Goal: Task Accomplishment & Management: Manage account settings

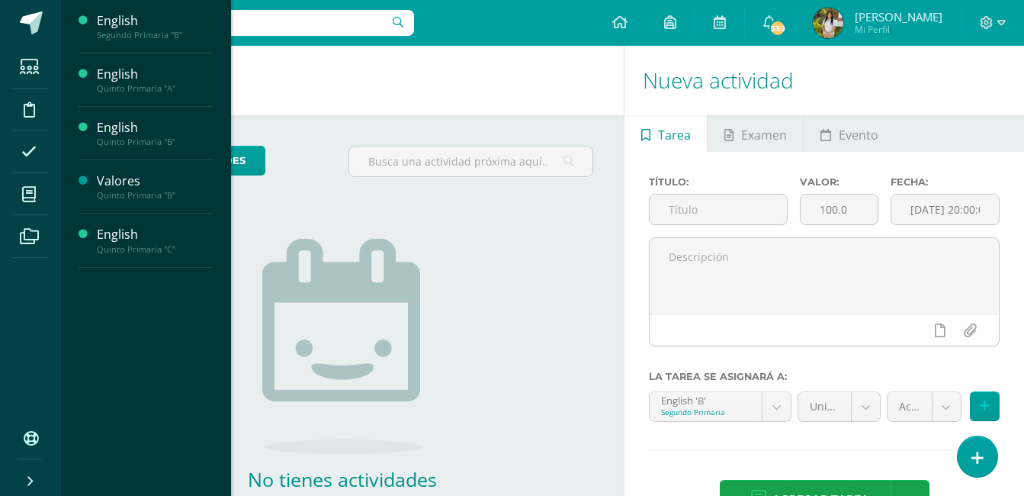
click at [151, 144] on span "Estudiantes" at bounding box center [147, 144] width 60 height 14
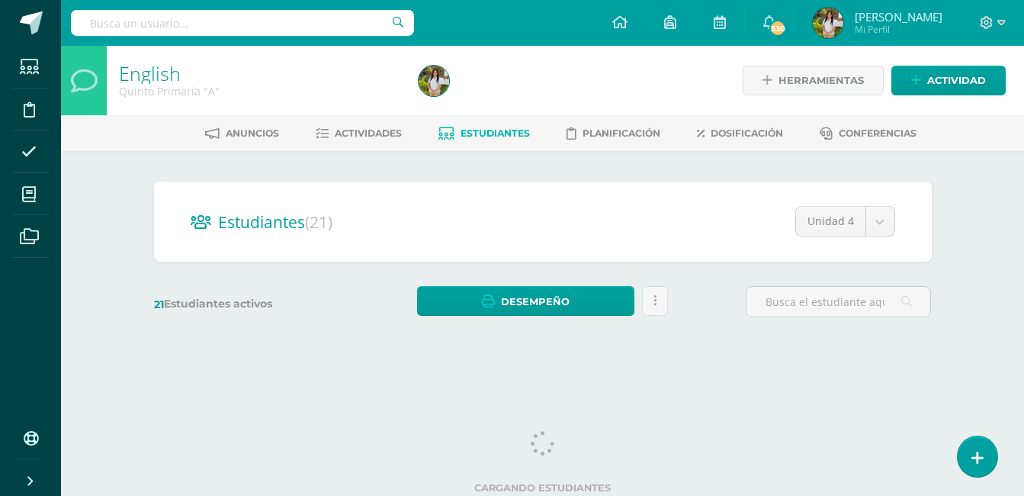
click at [136, 205] on div "Estudiantes (21) Unidad 4 Unidad 4 Unidad 3 Unidad 2 Unidad 1 21 Estudiantes ac…" at bounding box center [543, 256] width 839 height 211
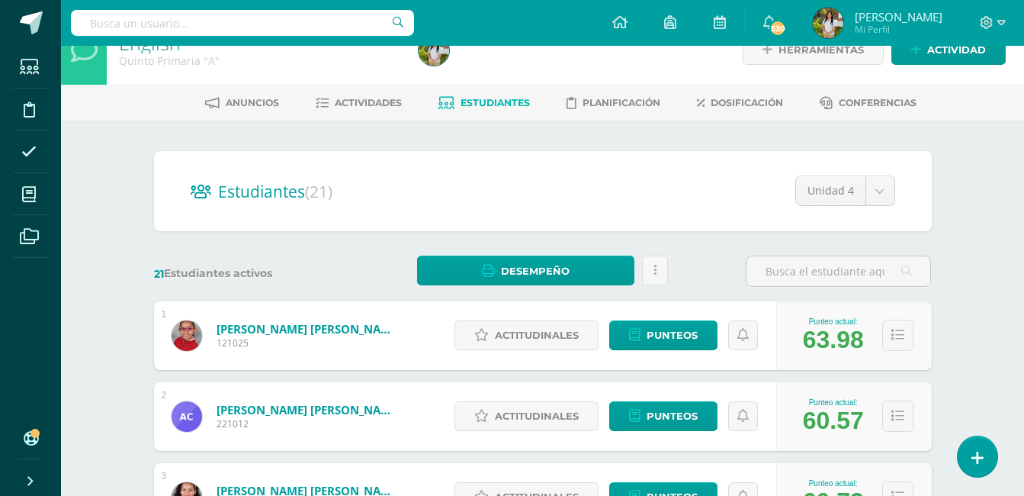
scroll to position [61, 0]
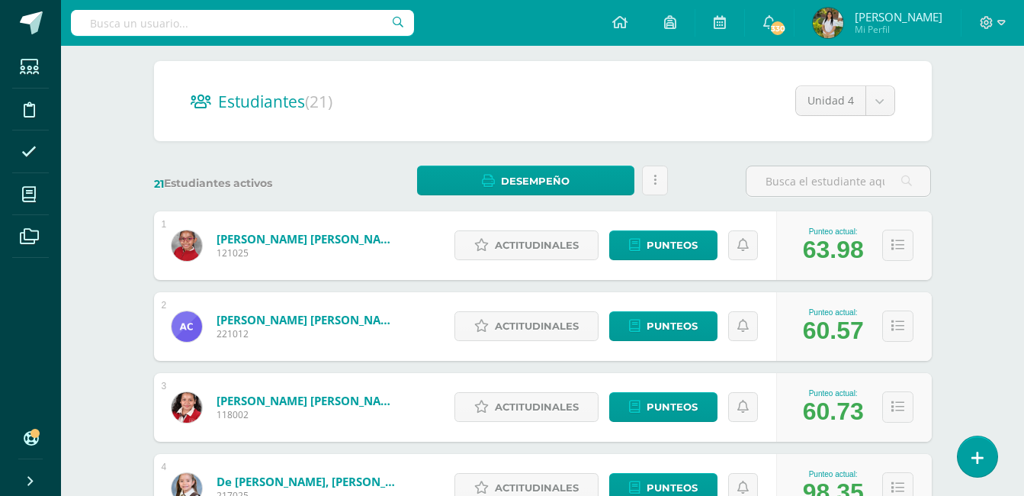
scroll to position [122, 0]
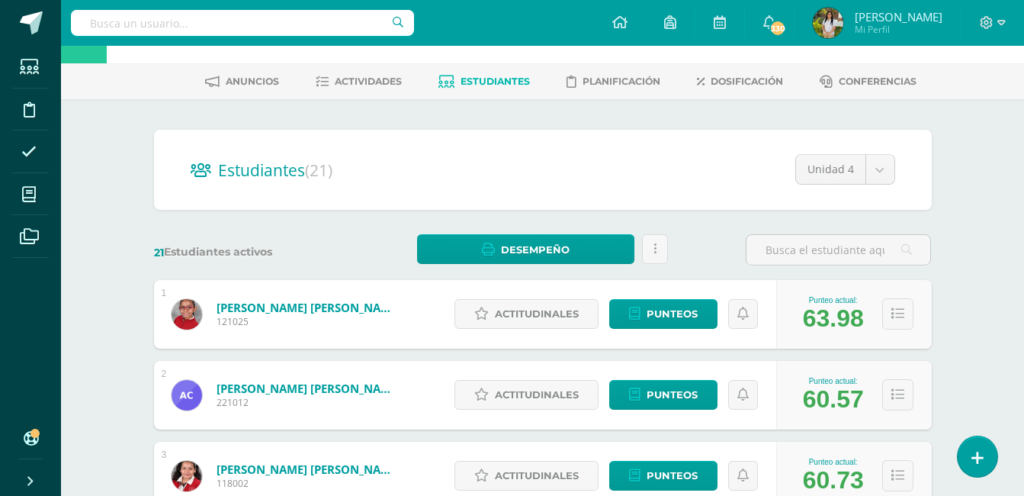
scroll to position [0, 0]
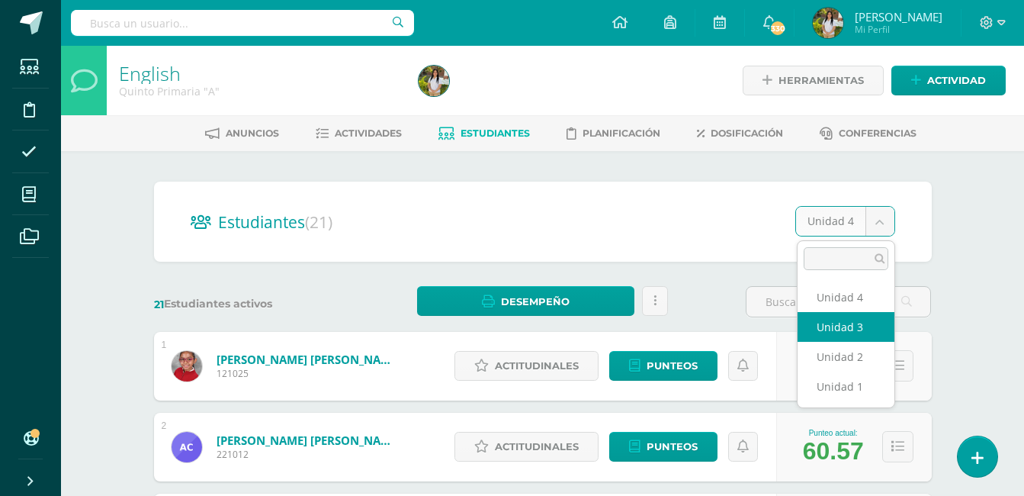
select select "/dashboard/teacher/section/3207/students/?unit=178005"
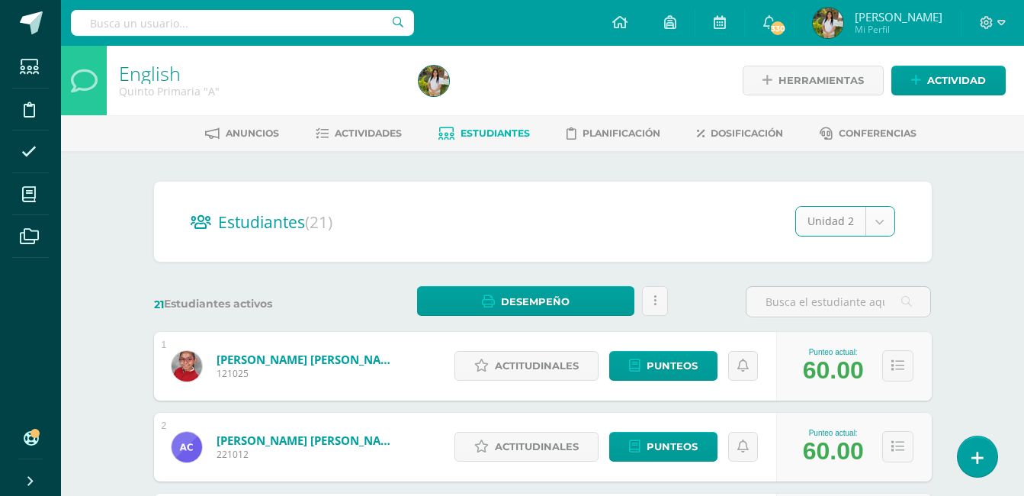
select select "/dashboard/teacher/section/3207/students/?unit=178004"
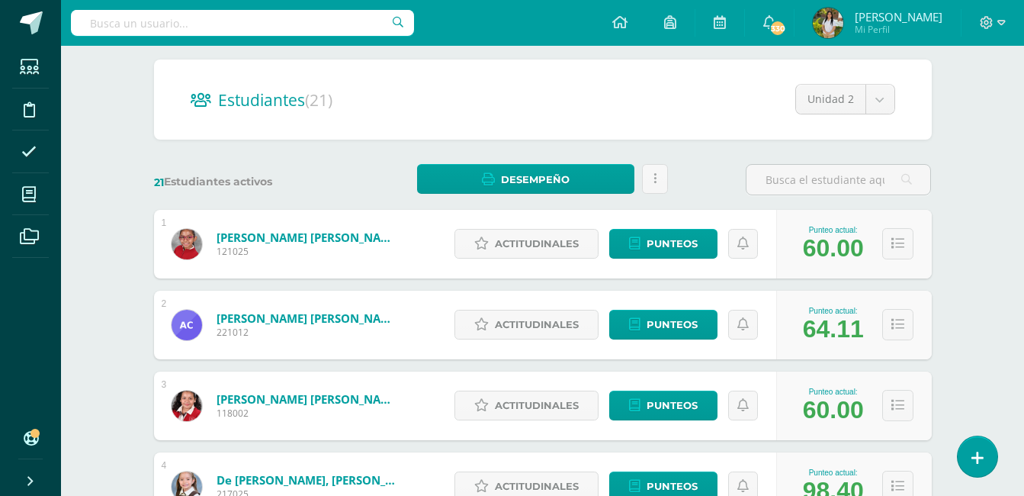
scroll to position [149, 0]
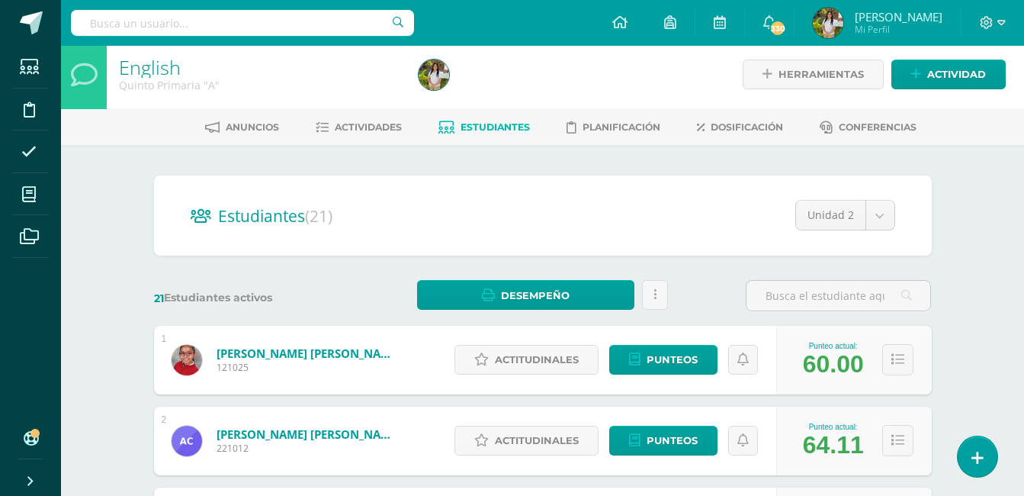
scroll to position [0, 0]
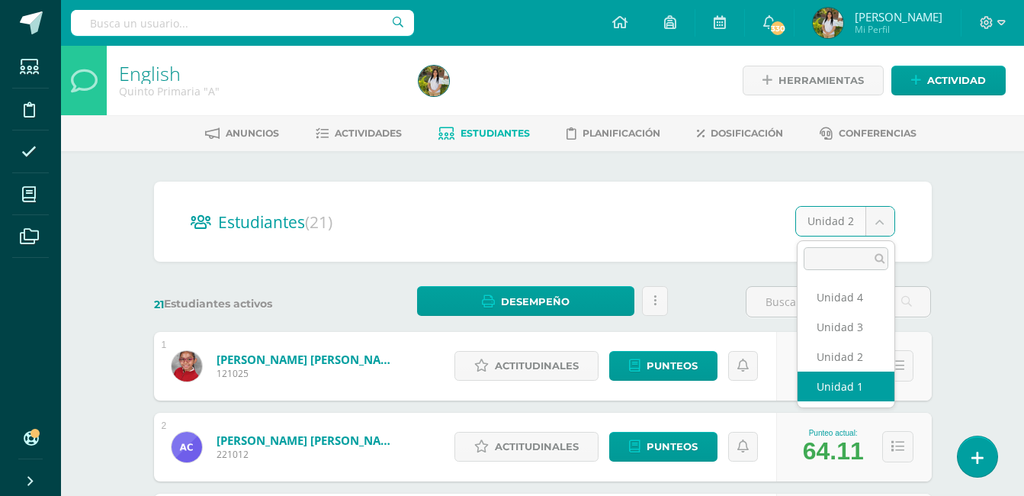
select select "/dashboard/teacher/section/3207/students/?unit=178001"
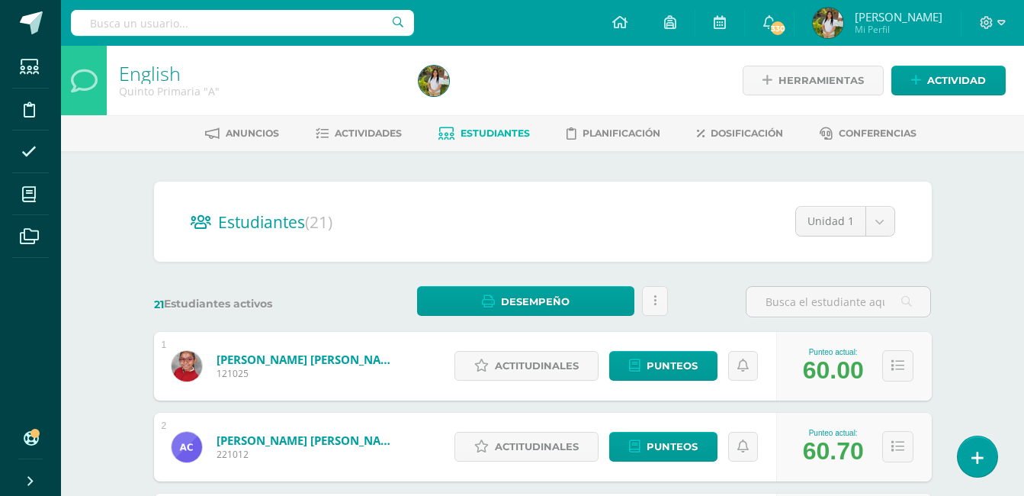
drag, startPoint x: 0, startPoint y: 0, endPoint x: 988, endPoint y: 317, distance: 1037.9
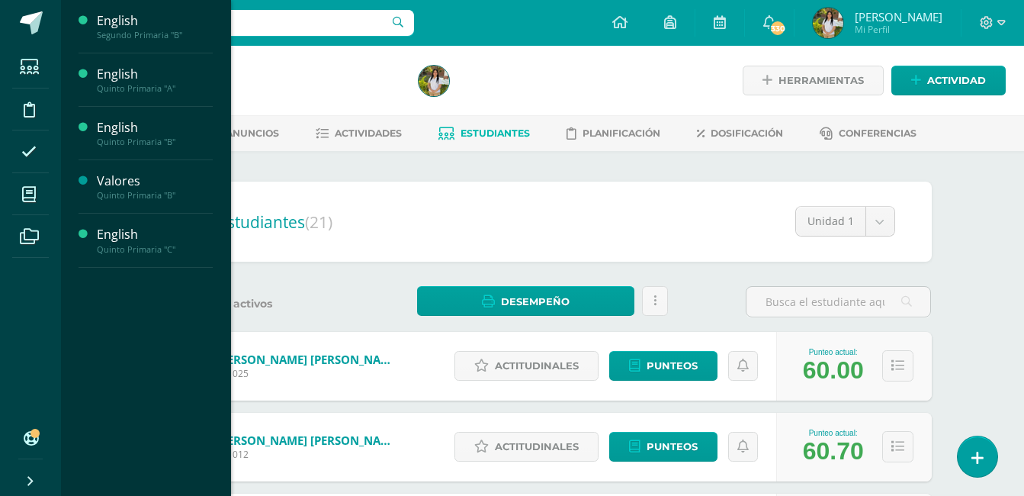
click at [161, 195] on span "Estudiantes" at bounding box center [147, 198] width 60 height 14
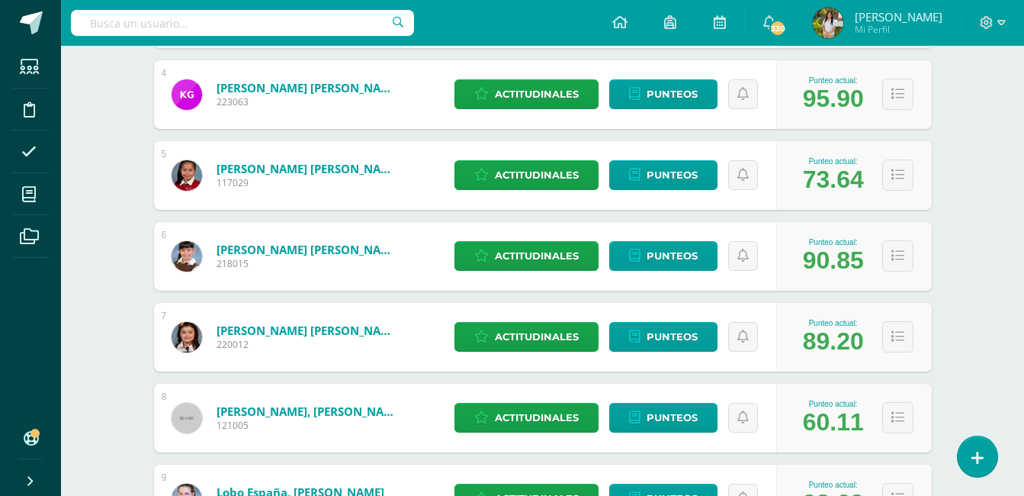
scroll to position [519, 0]
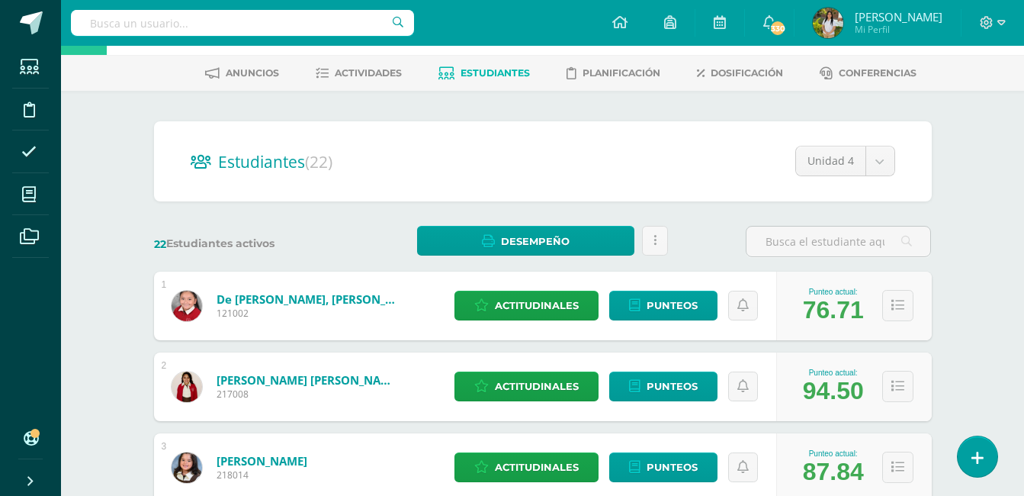
scroll to position [0, 0]
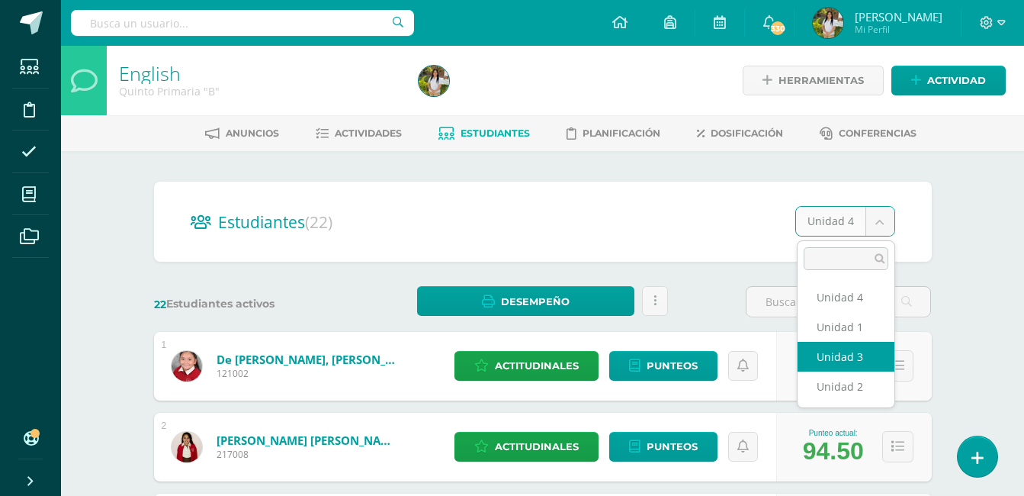
select select "/dashboard/teacher/section/3223/students/?unit=178117"
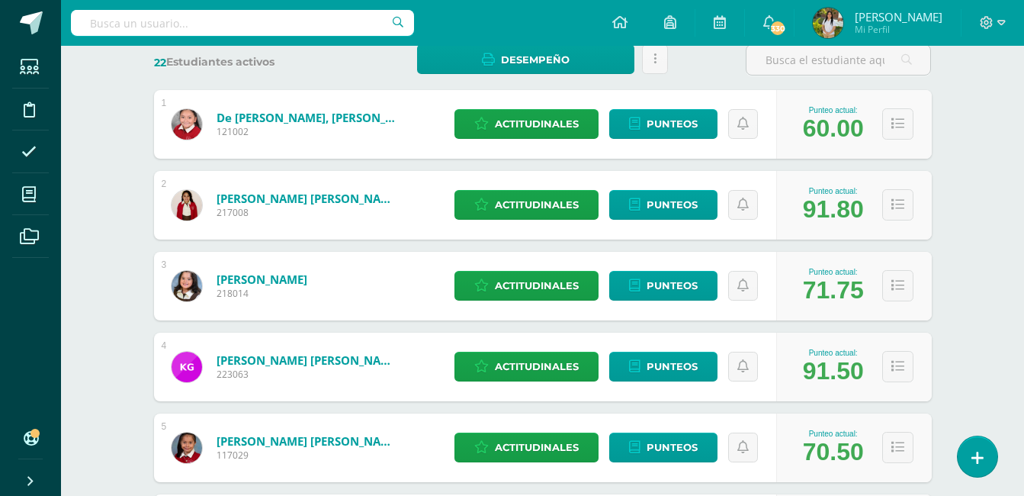
scroll to position [244, 0]
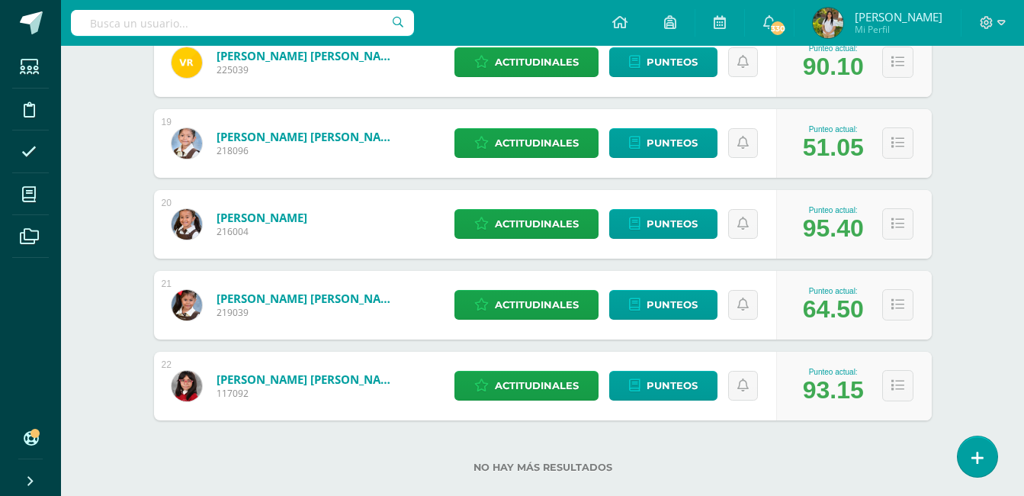
scroll to position [1704, 0]
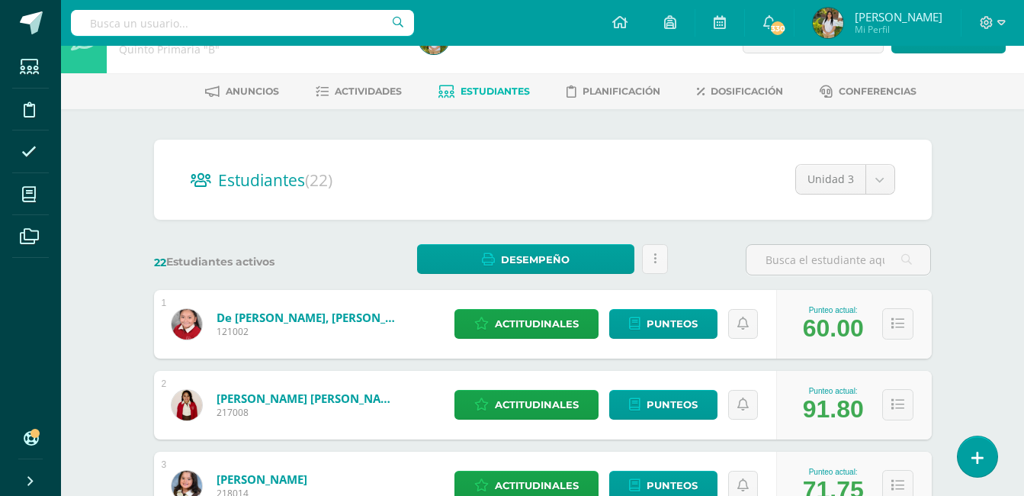
scroll to position [0, 0]
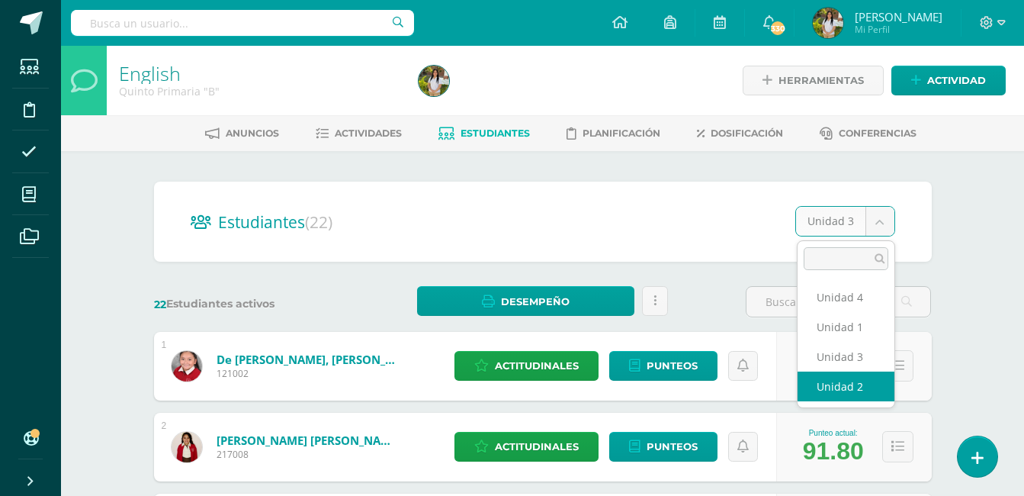
select select "/dashboard/teacher/section/3223/students/?unit=178116"
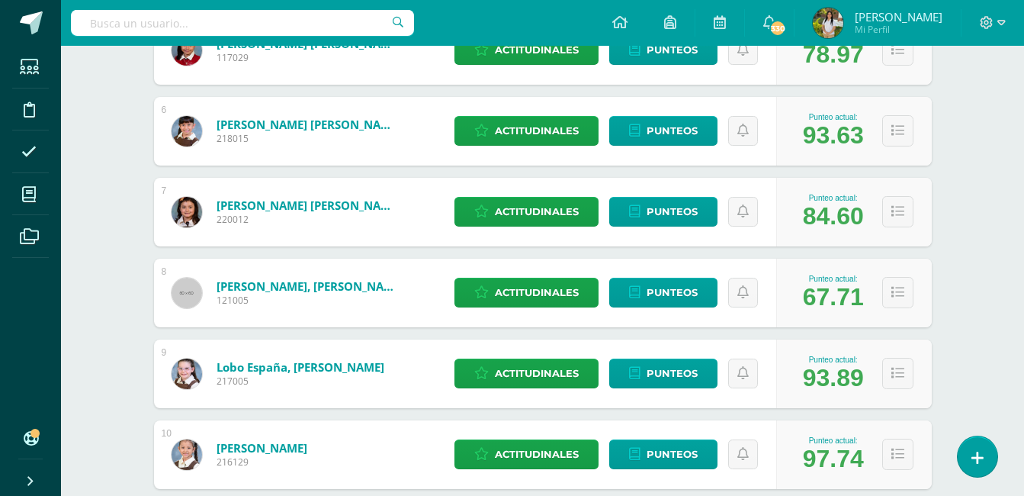
scroll to position [641, 0]
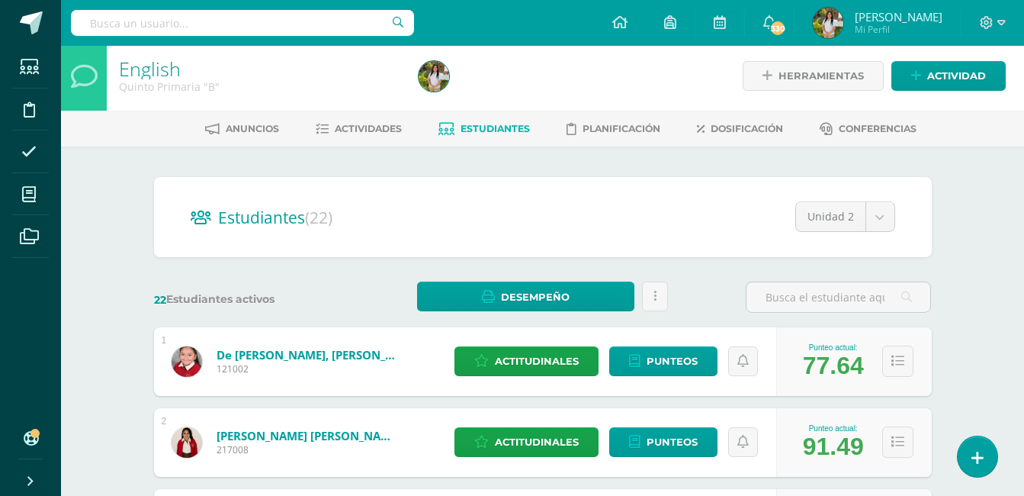
scroll to position [0, 0]
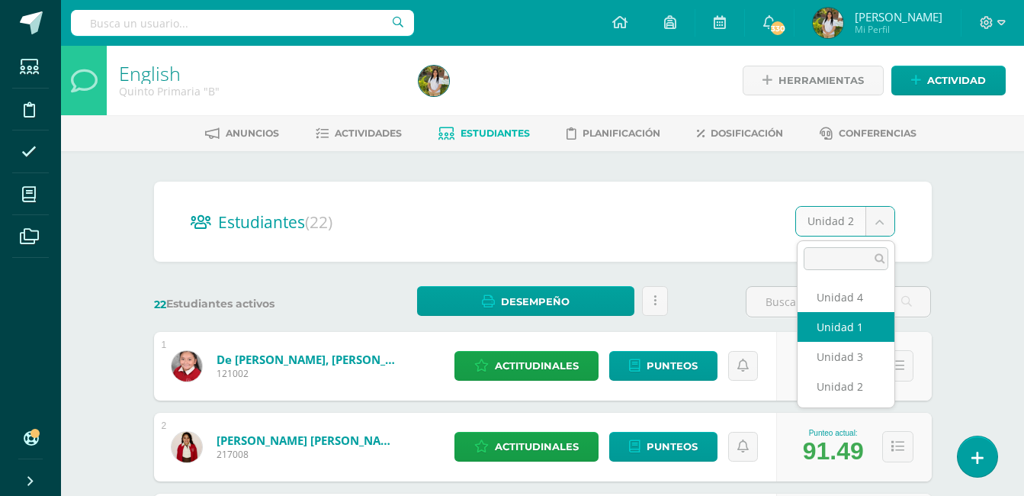
select select "/dashboard/teacher/section/3223/students/?unit=178113"
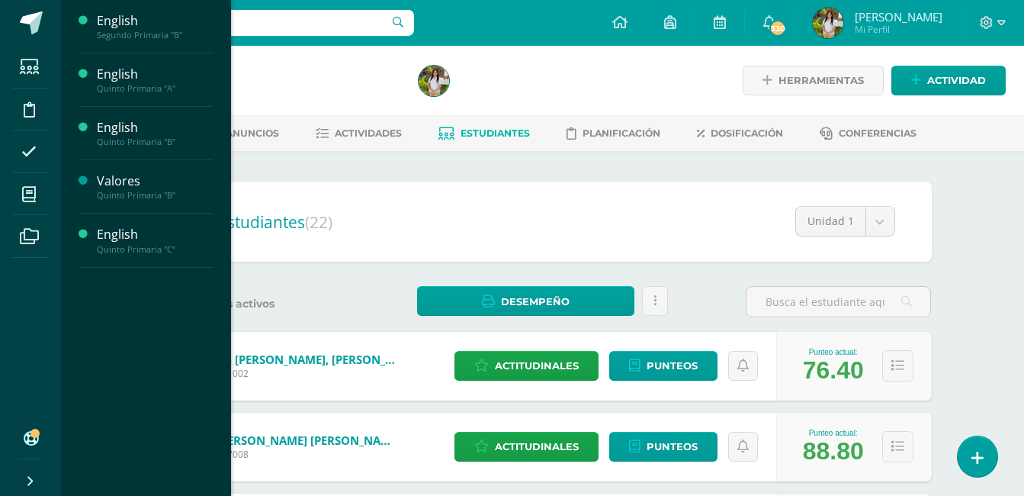
click at [141, 308] on span "Estudiantes" at bounding box center [147, 305] width 60 height 14
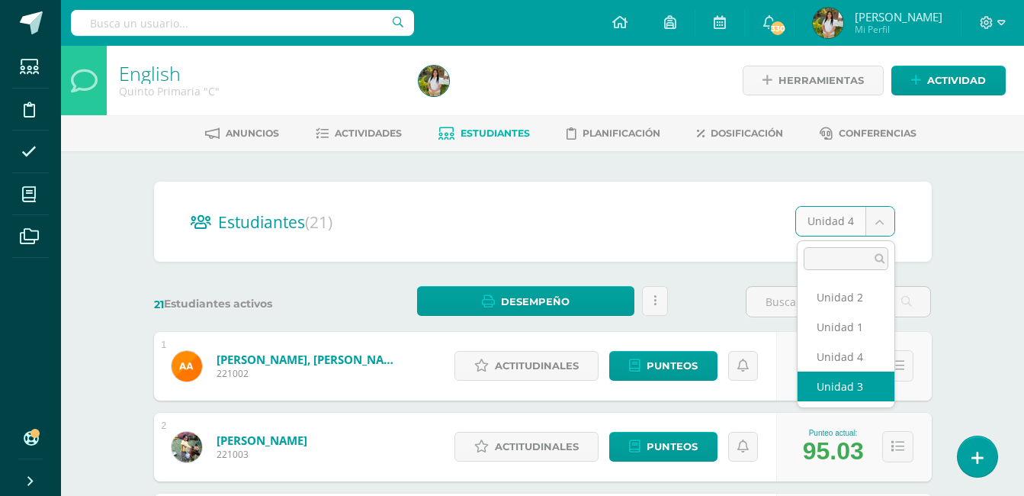
select select "/dashboard/teacher/section/3239/students/?unit=178229"
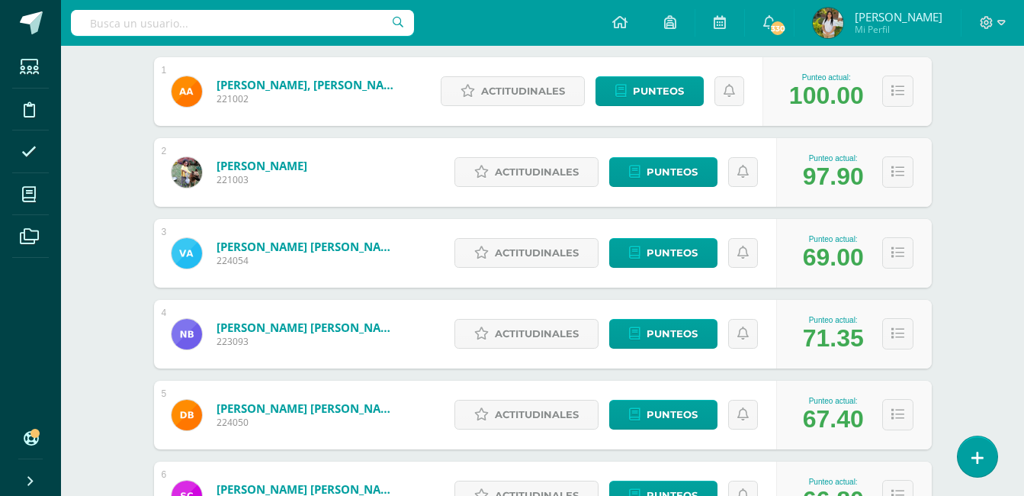
scroll to position [305, 0]
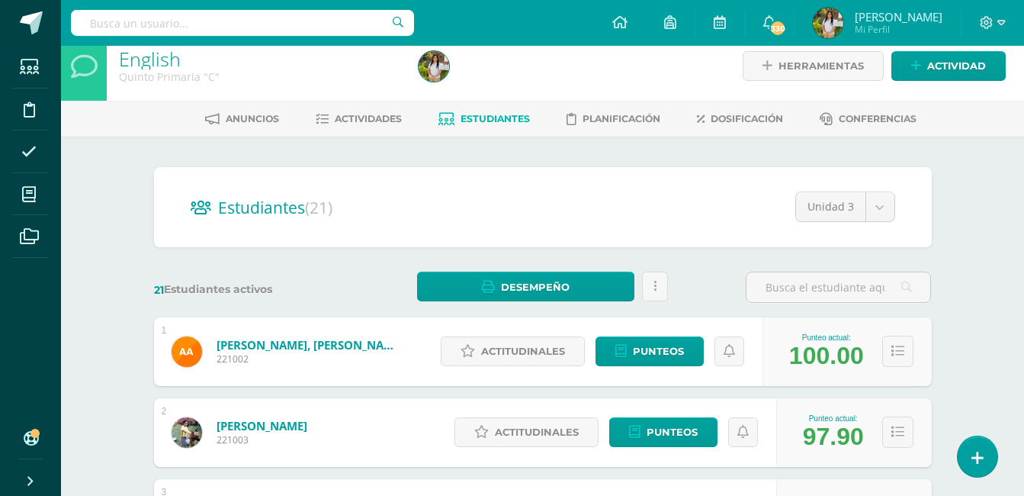
scroll to position [0, 0]
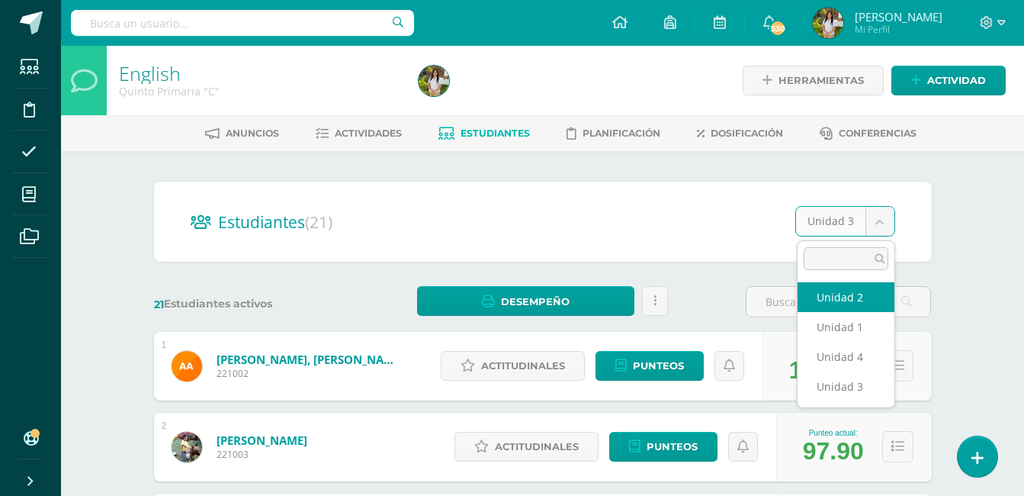
select select "/dashboard/teacher/section/3239/students/?unit=178228"
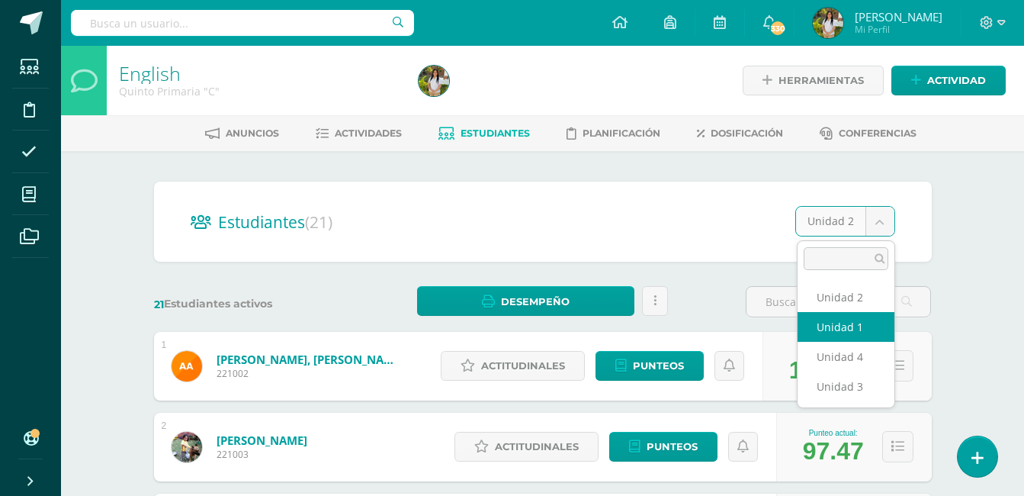
select select "/dashboard/teacher/section/3239/students/?unit=178225"
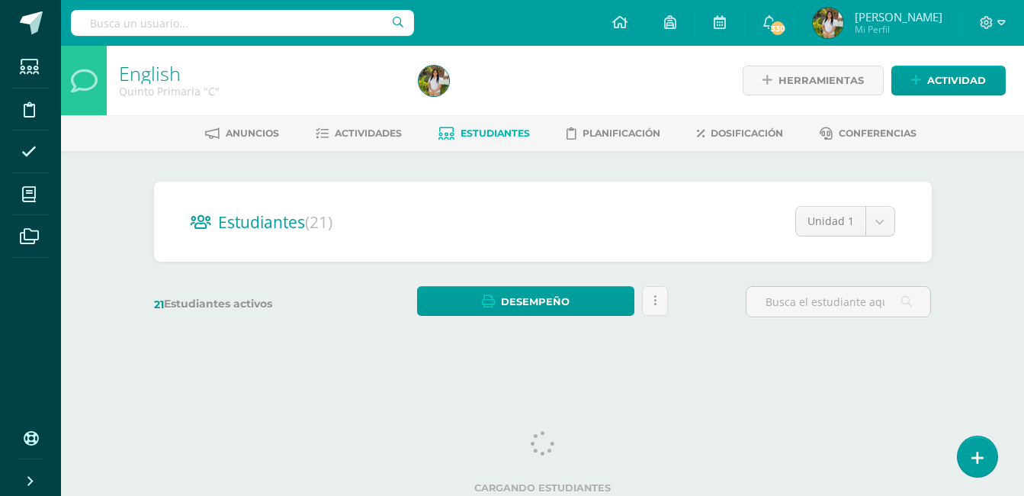
click at [972, 278] on div "English Quinto Primaria "C" Herramientas Detalle de asistencias Actividad Anunc…" at bounding box center [542, 204] width 963 height 317
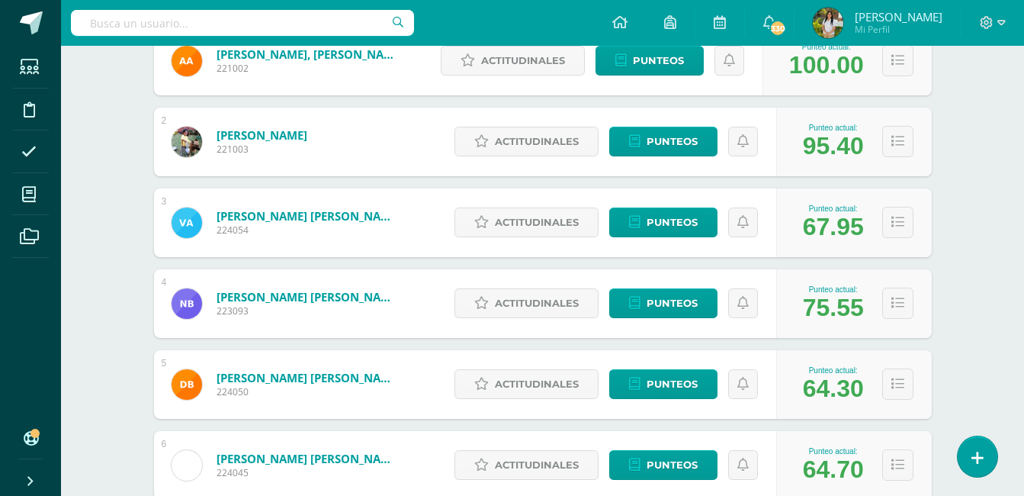
scroll to position [336, 0]
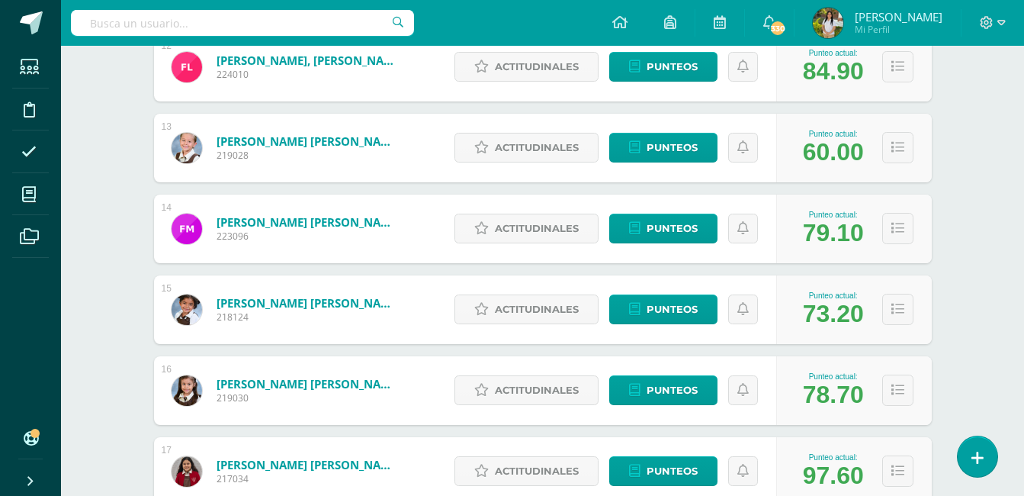
scroll to position [1190, 0]
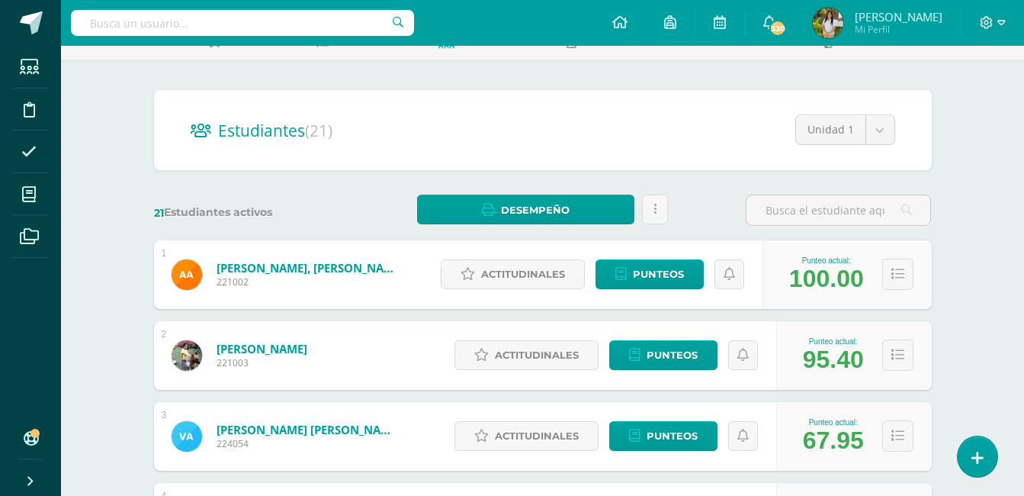
scroll to position [0, 0]
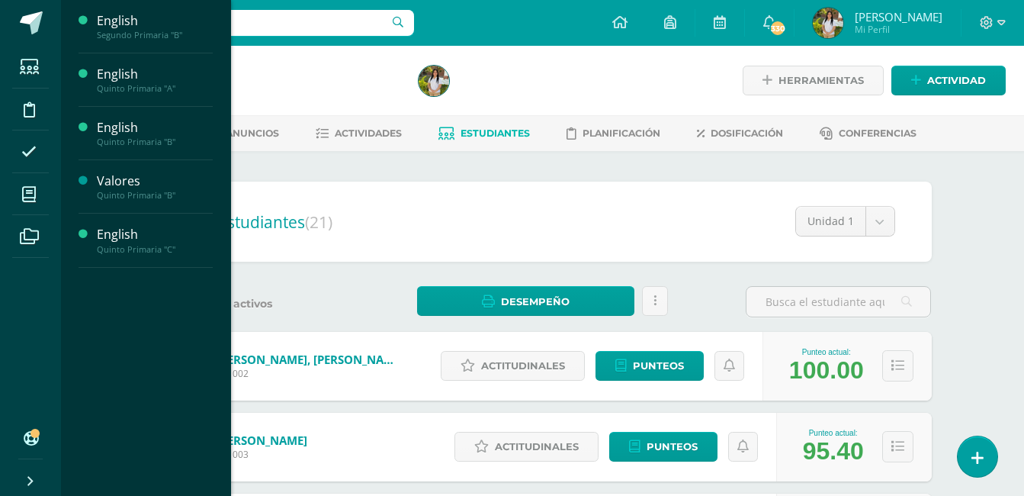
click at [154, 169] on span "Actividades" at bounding box center [143, 168] width 59 height 14
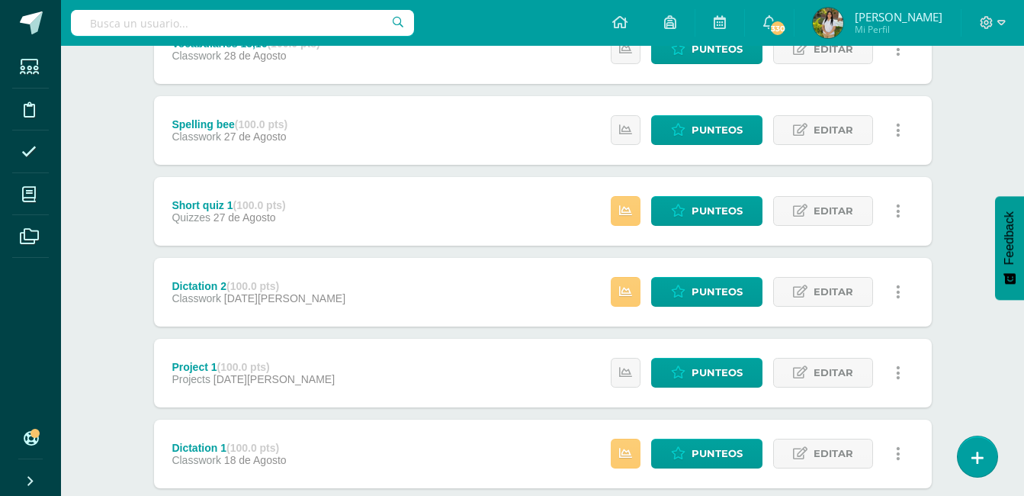
scroll to position [1068, 0]
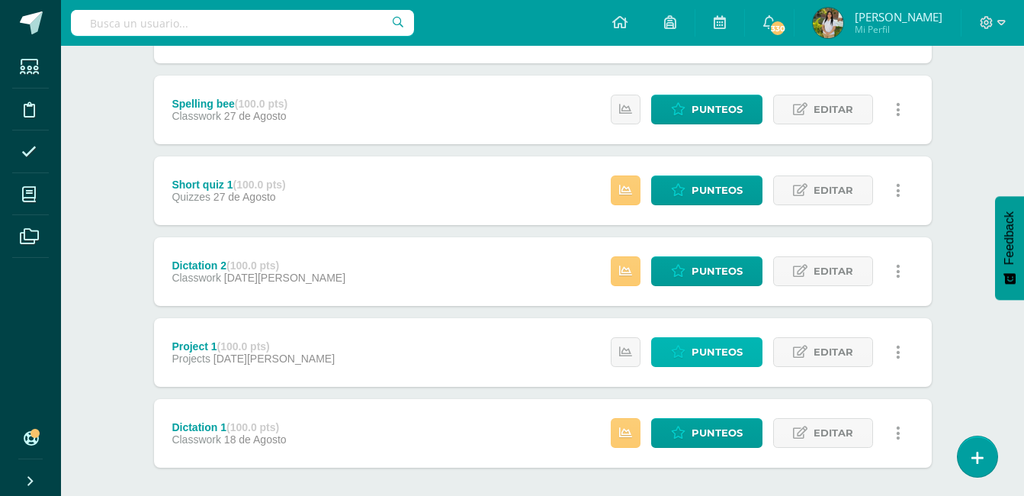
click at [712, 363] on span "Punteos" at bounding box center [717, 352] width 51 height 28
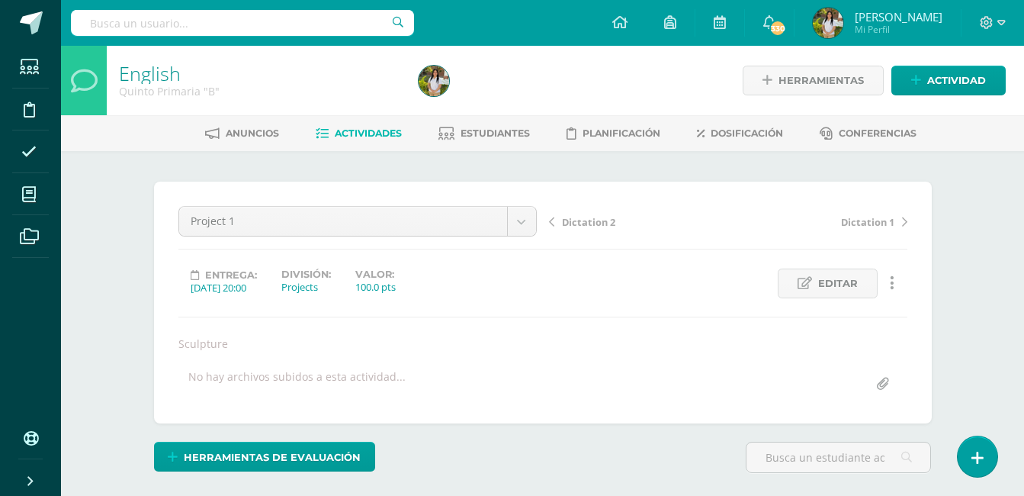
click at [987, 261] on div "English Quinto Primaria "B" Herramientas Detalle de asistencias Actividad Anunc…" at bounding box center [542, 332] width 963 height 573
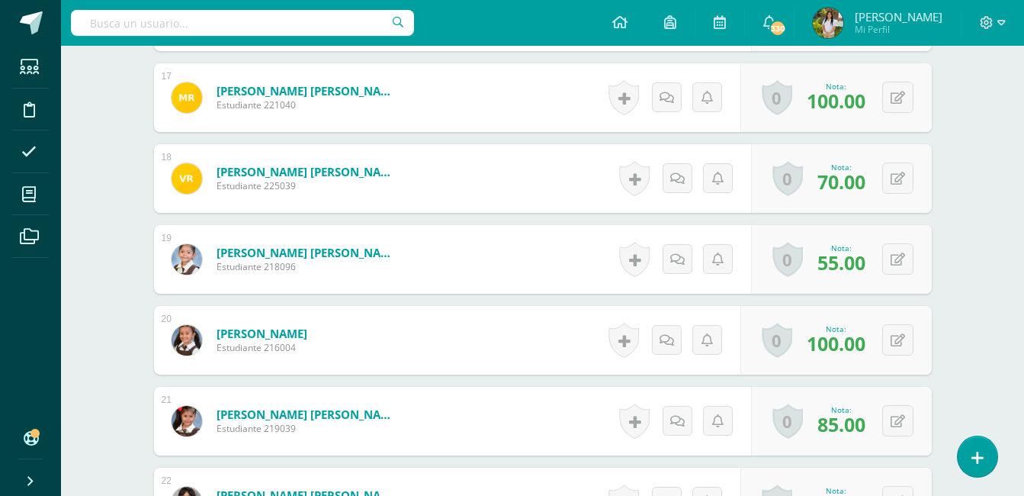
scroll to position [1805, 0]
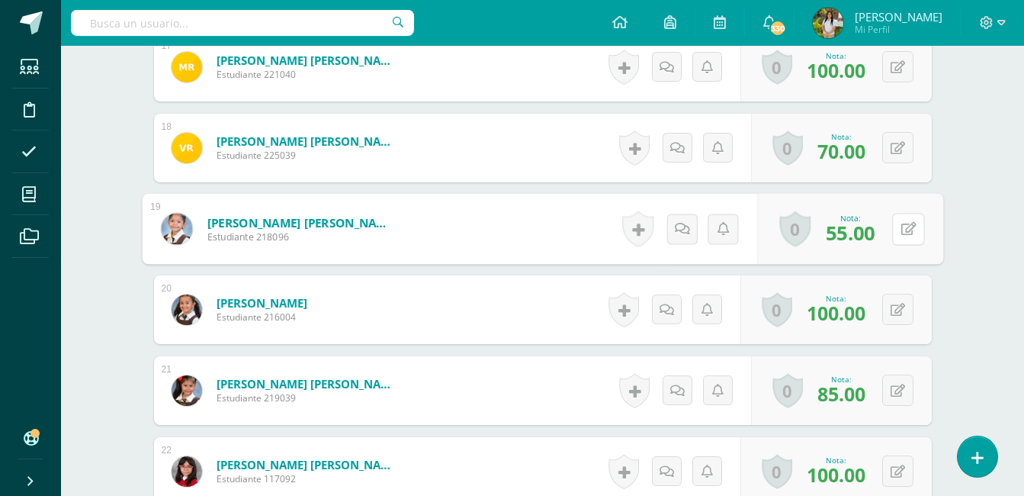
click at [902, 231] on icon at bounding box center [908, 228] width 15 height 13
type input "100"
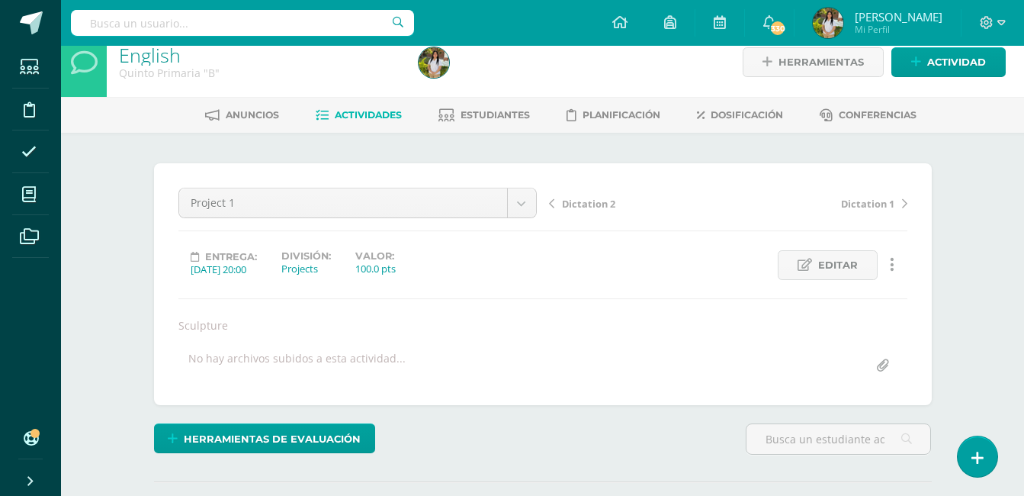
scroll to position [0, 0]
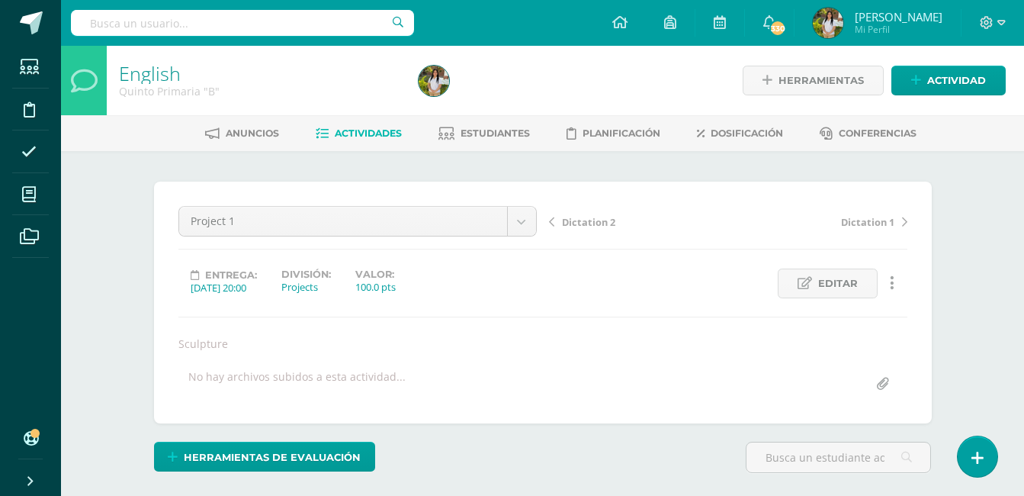
click at [517, 129] on span "Estudiantes" at bounding box center [495, 132] width 69 height 11
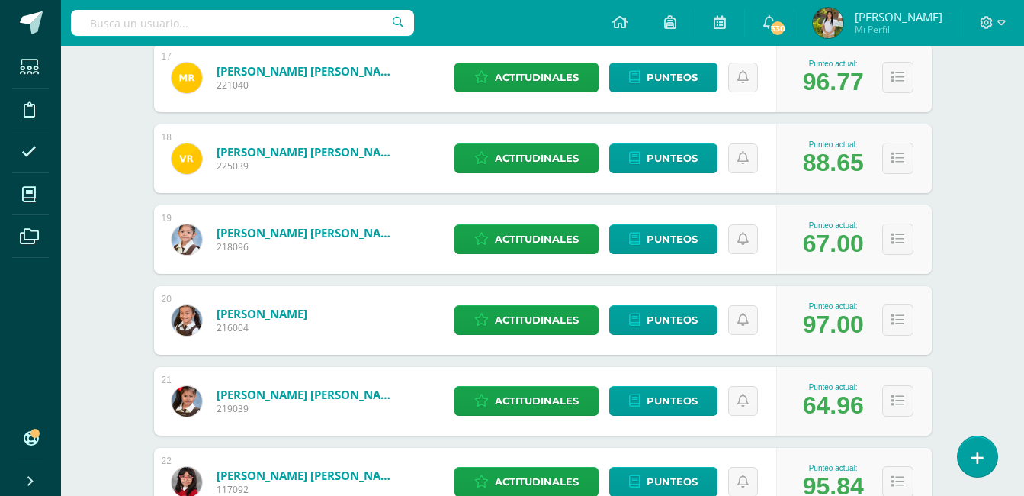
scroll to position [1551, 0]
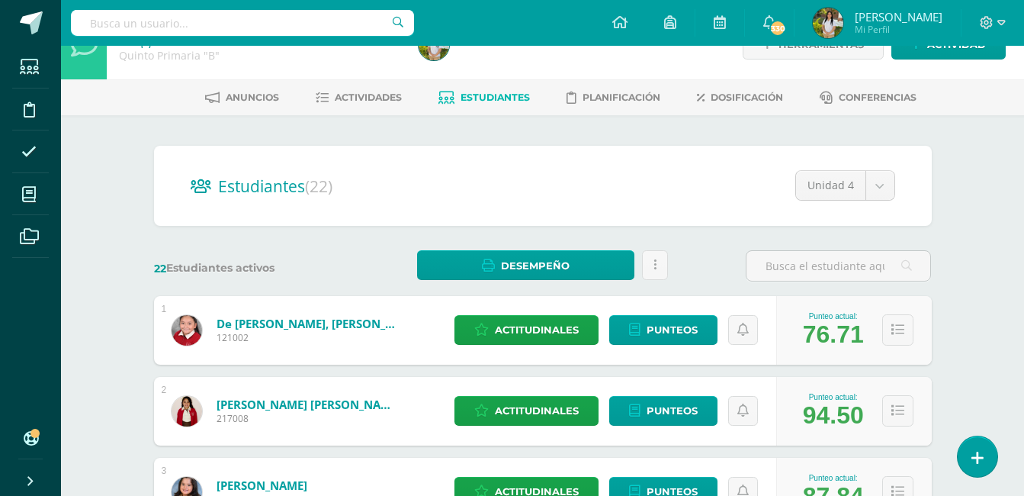
scroll to position [0, 0]
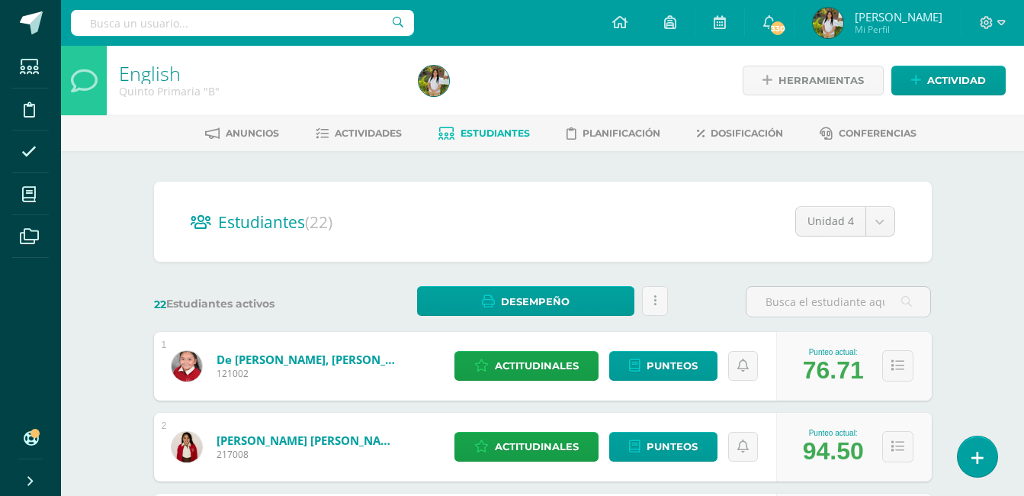
click at [361, 137] on span "Actividades" at bounding box center [368, 132] width 67 height 11
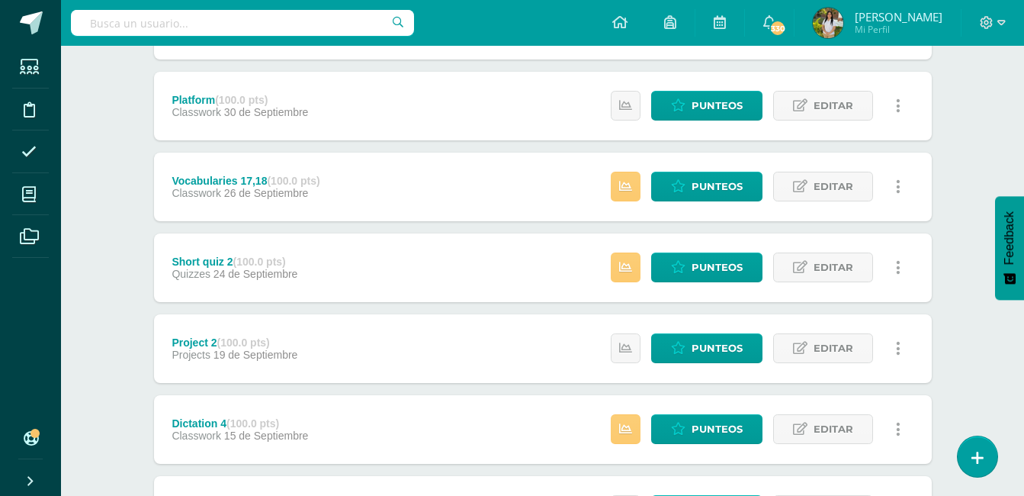
scroll to position [427, 0]
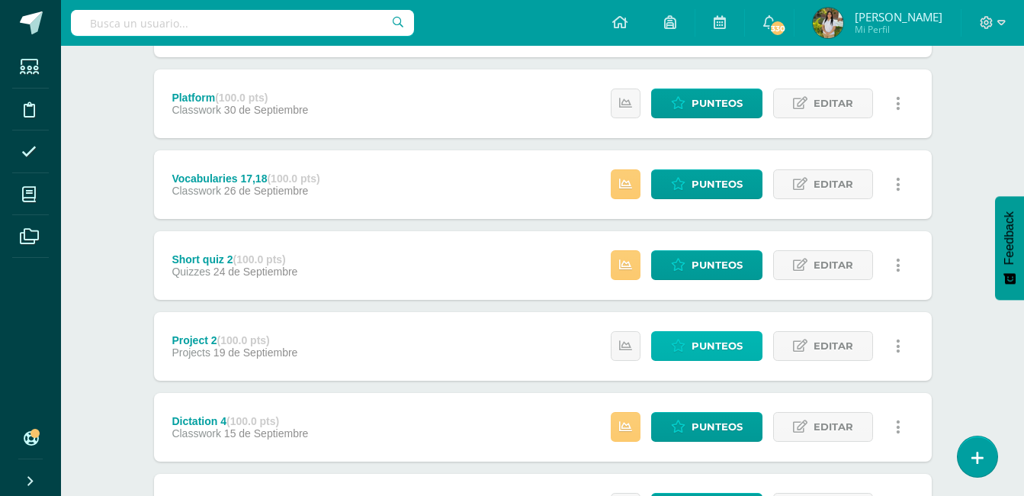
click at [708, 341] on span "Punteos" at bounding box center [717, 346] width 51 height 28
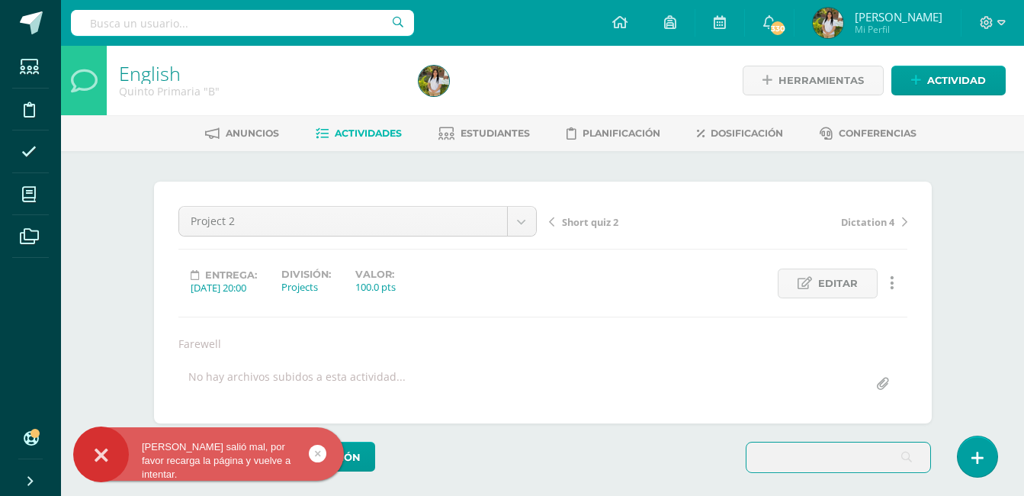
click at [990, 211] on div "English Quinto Primaria "B" Herramientas Detalle de asistencias Actividad Anunc…" at bounding box center [542, 365] width 963 height 638
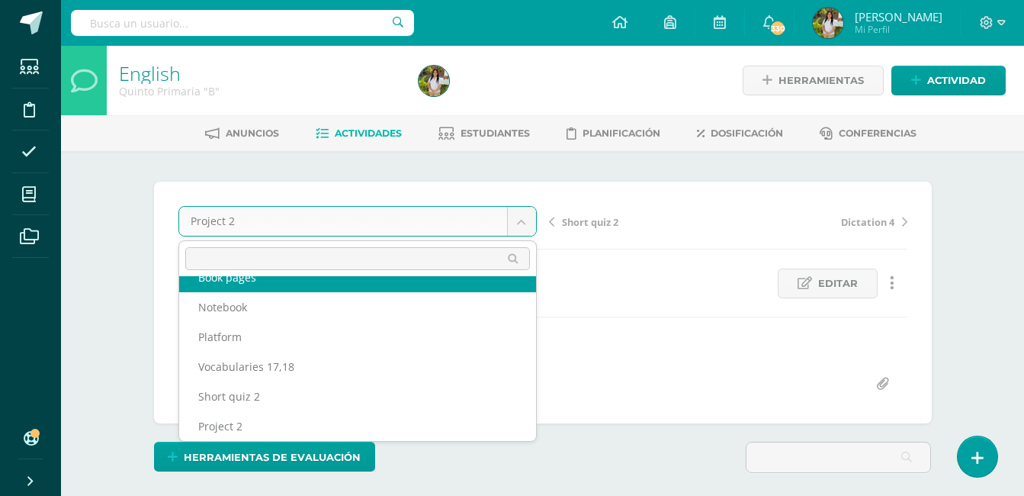
scroll to position [36, 0]
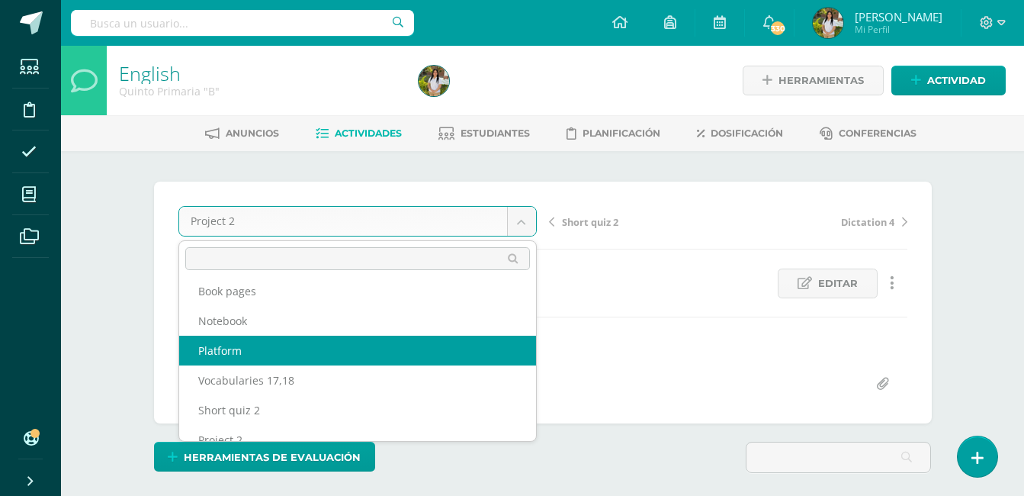
select select "/dashboard/teacher/grade-activity/204796/"
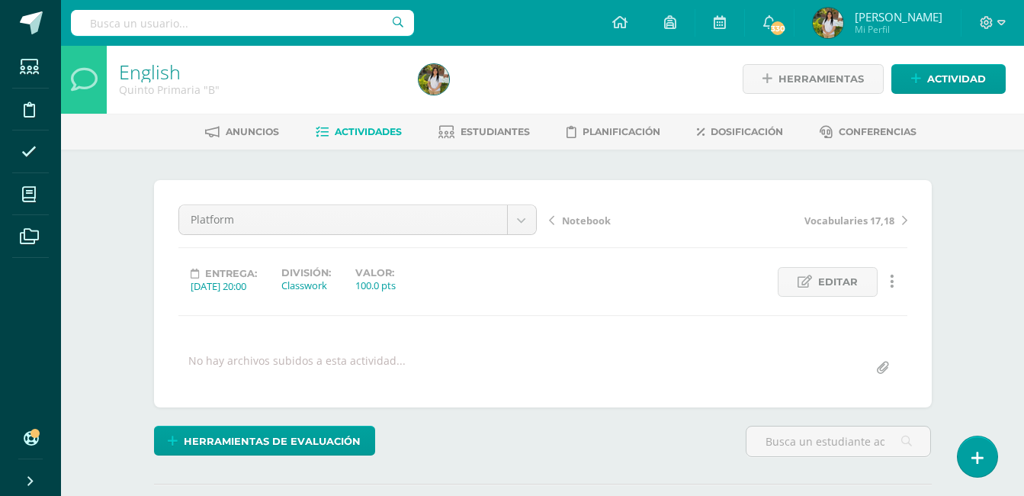
scroll to position [2, 0]
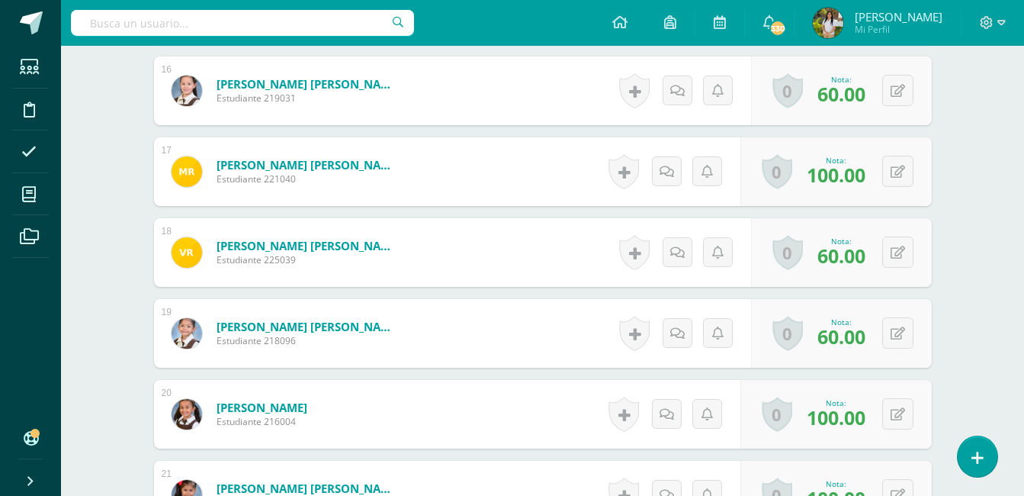
scroll to position [1711, 0]
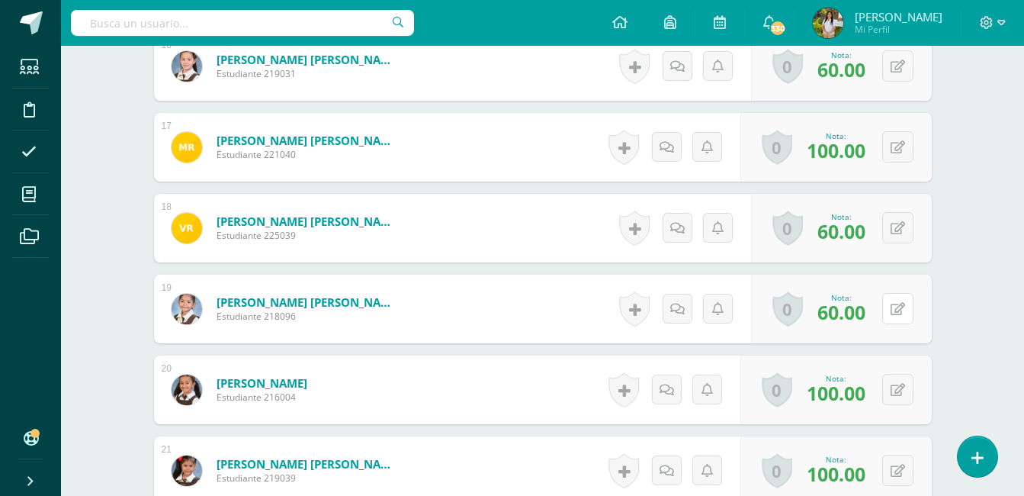
click at [907, 313] on button at bounding box center [897, 308] width 31 height 31
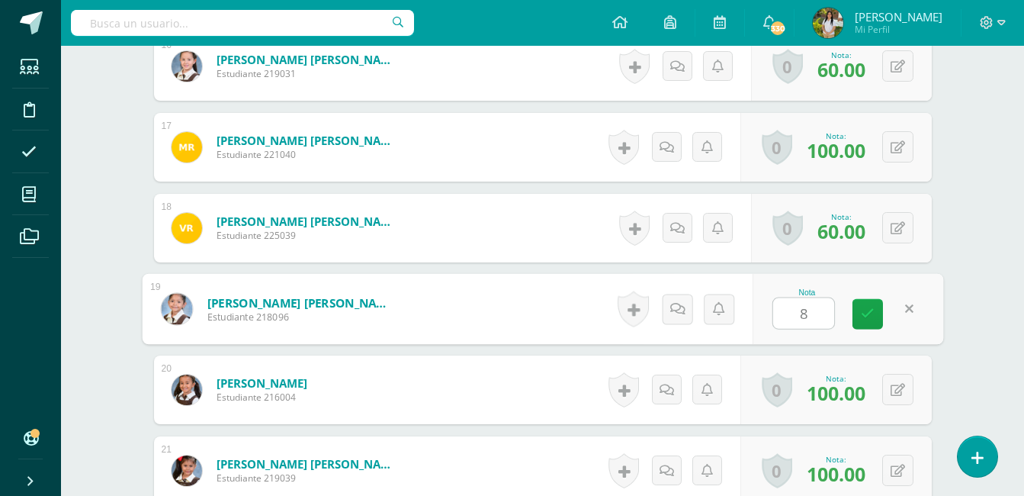
type input "80"
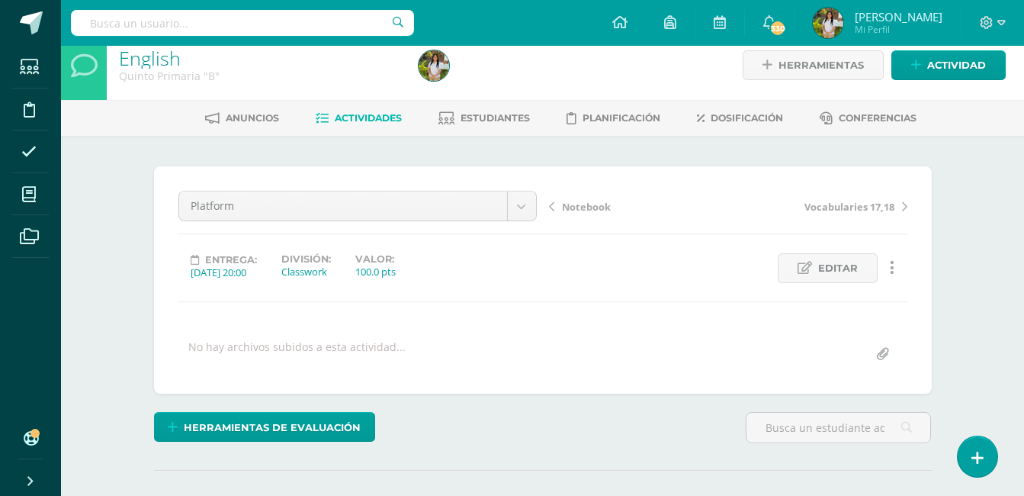
scroll to position [0, 0]
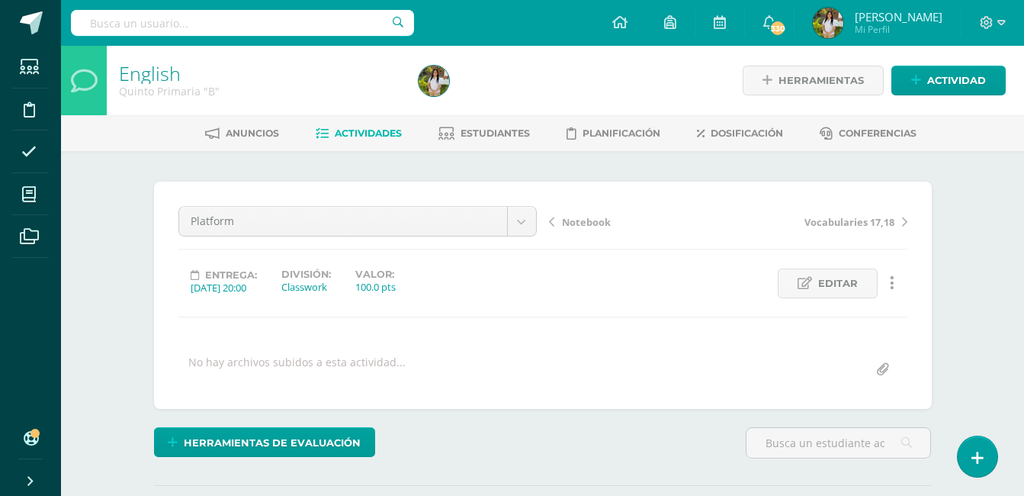
click at [524, 127] on span "Estudiantes" at bounding box center [495, 132] width 69 height 11
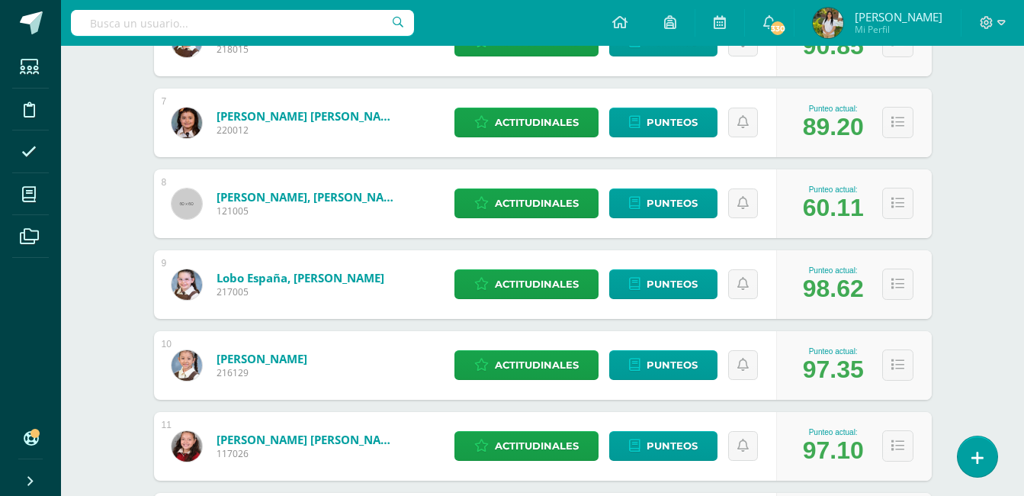
scroll to position [759, 0]
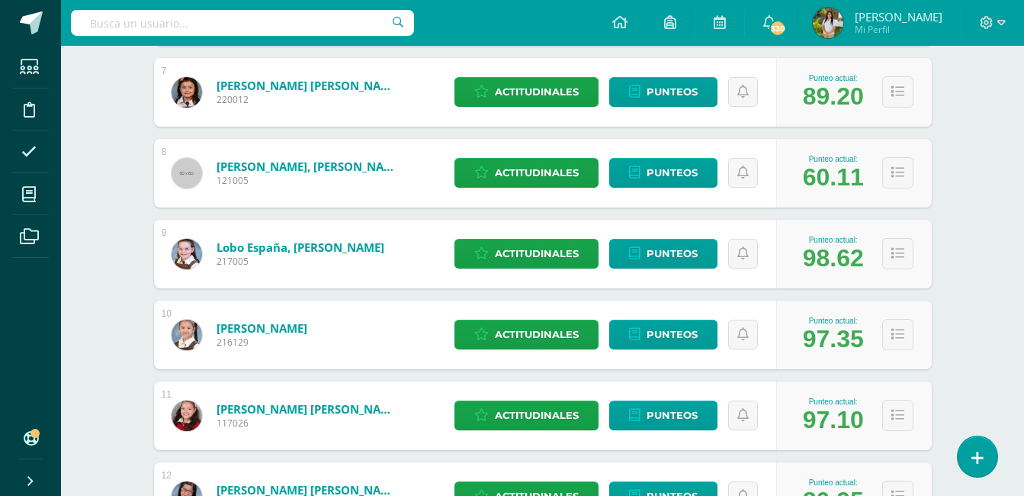
click at [976, 262] on div "English Quinto Primaria "B" Herramientas Detalle de asistencias Actividad Anunc…" at bounding box center [542, 280] width 963 height 1987
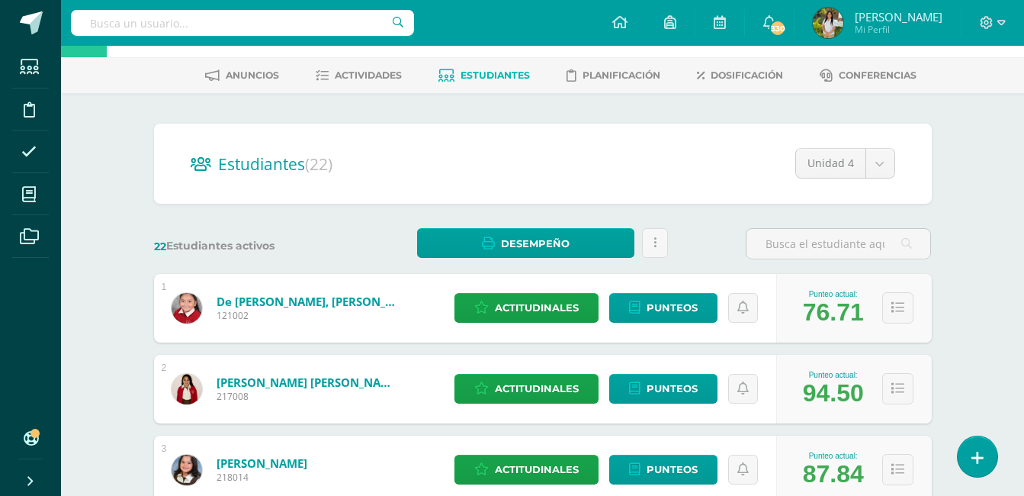
scroll to position [0, 0]
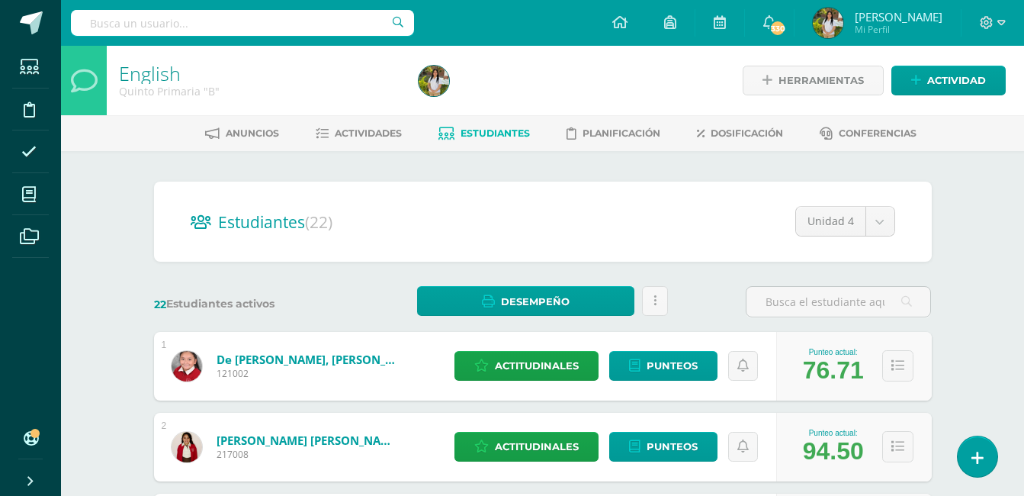
click at [321, 136] on icon at bounding box center [322, 133] width 13 height 13
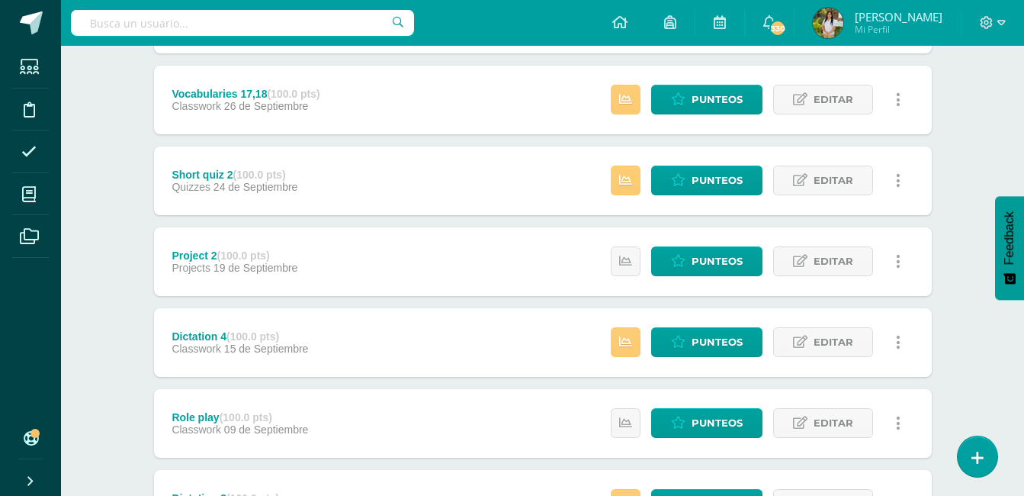
scroll to position [366, 0]
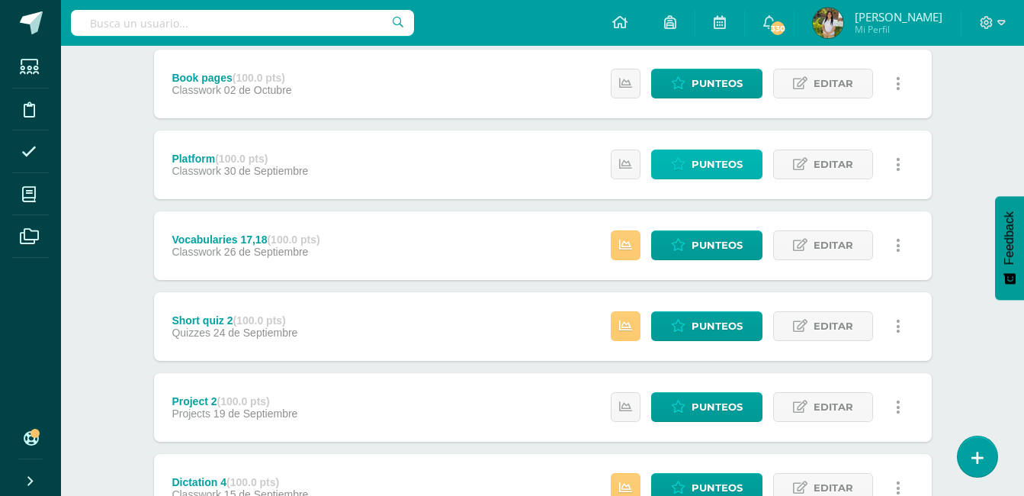
click at [709, 156] on span "Punteos" at bounding box center [717, 164] width 51 height 28
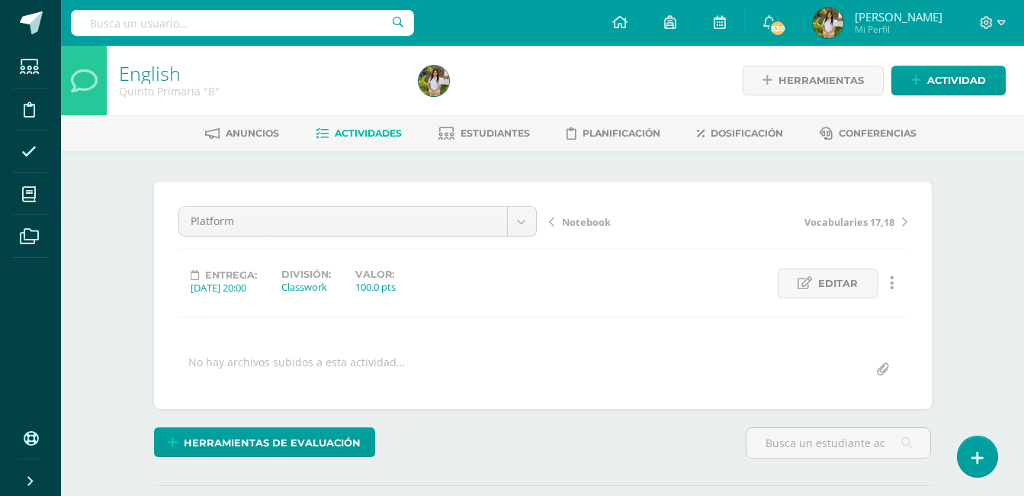
click at [967, 214] on div "English Quinto Primaria "B" Herramientas Detalle de asistencias Actividad Anunc…" at bounding box center [542, 325] width 963 height 558
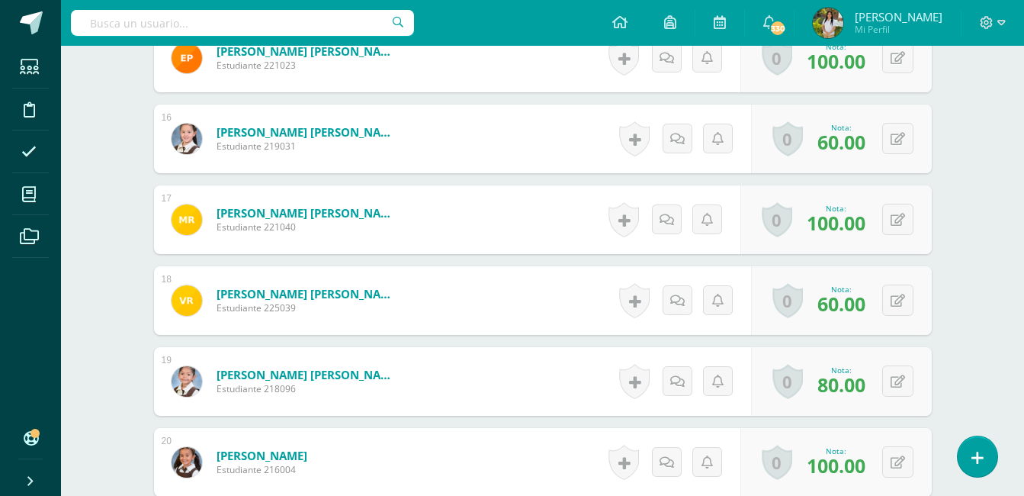
scroll to position [1669, 0]
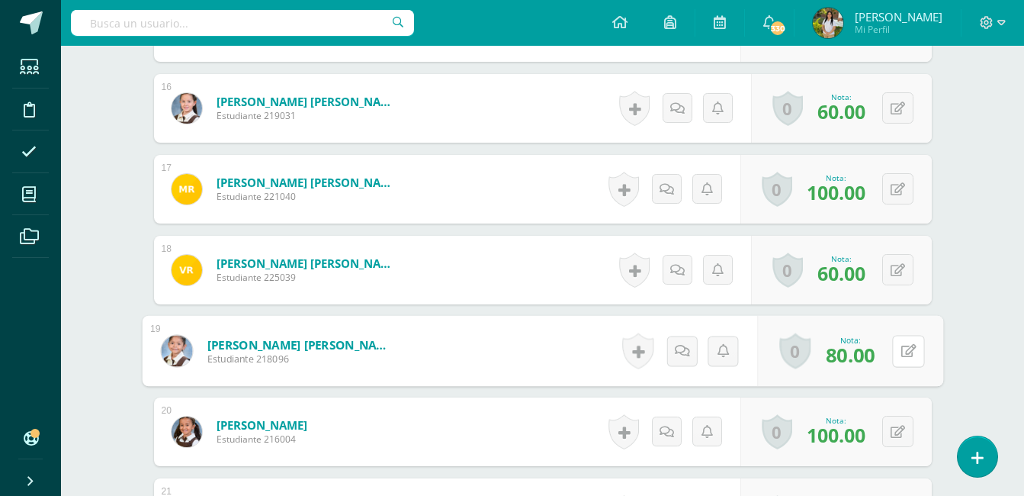
click at [901, 351] on icon at bounding box center [908, 350] width 15 height 13
type input "100"
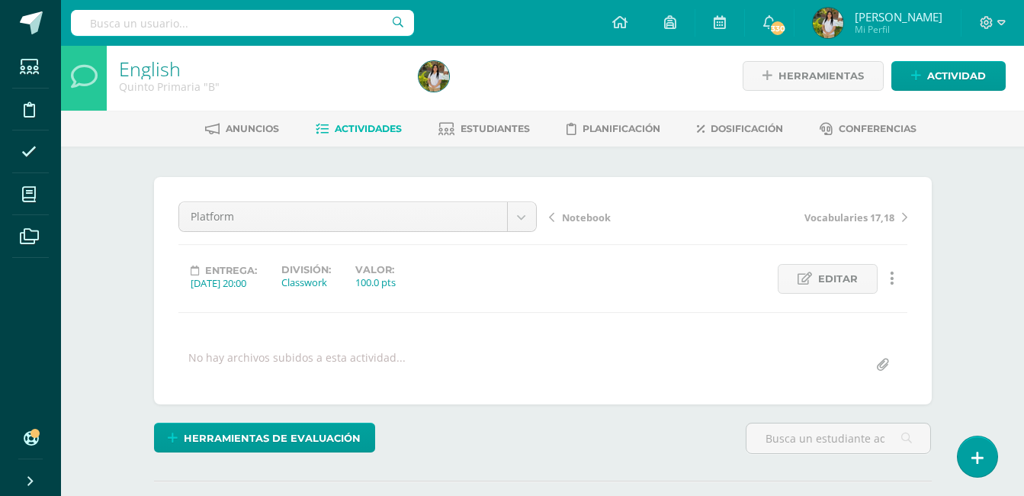
scroll to position [0, 0]
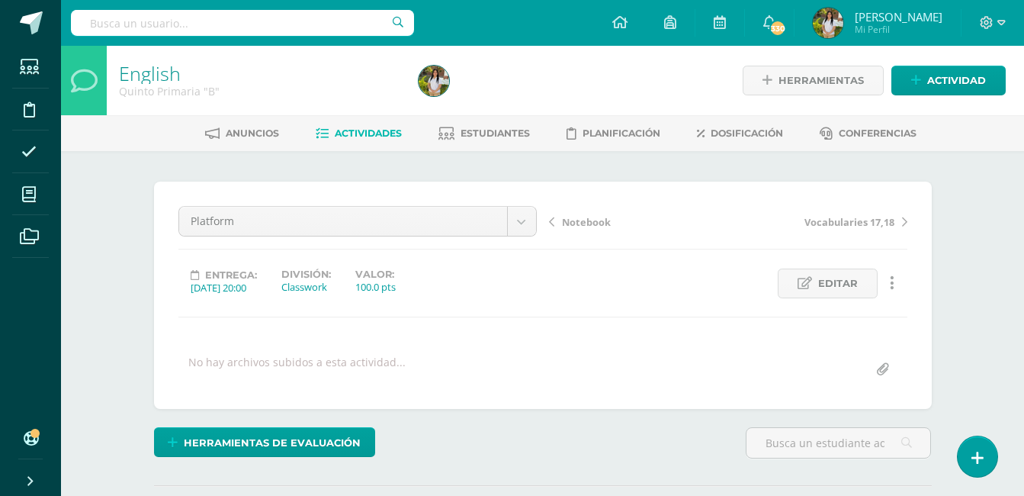
click at [508, 133] on span "Estudiantes" at bounding box center [495, 132] width 69 height 11
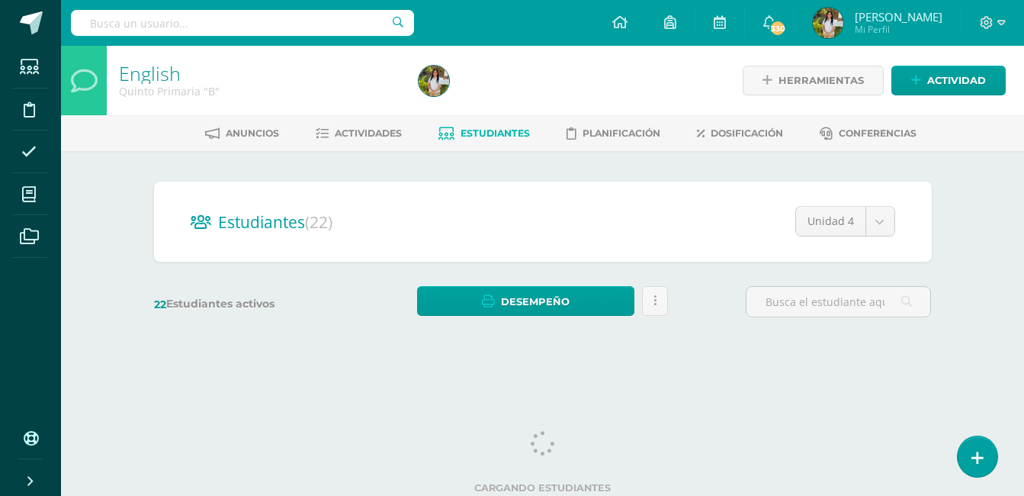
click at [968, 208] on div "English Quinto Primaria "B" Herramientas Detalle de asistencias Actividad Anunc…" at bounding box center [542, 204] width 963 height 317
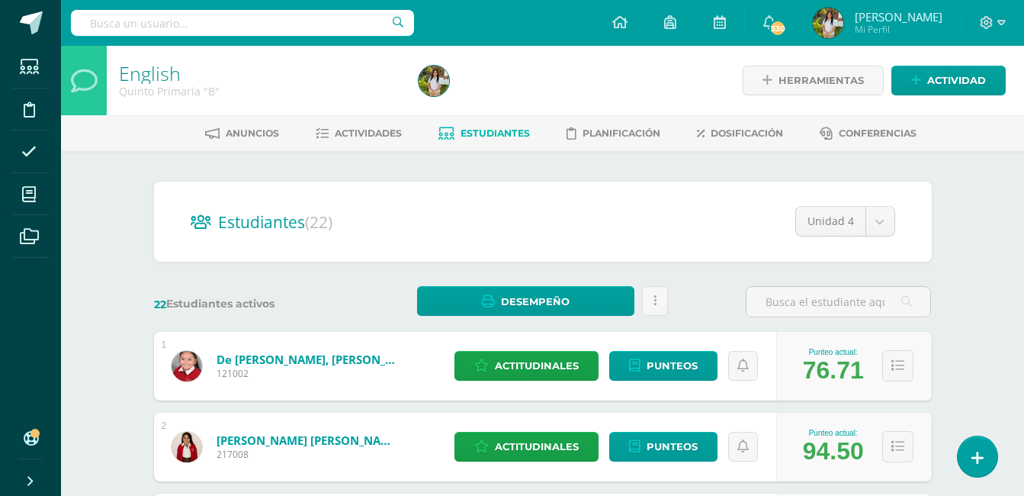
click at [378, 137] on span "Actividades" at bounding box center [368, 132] width 67 height 11
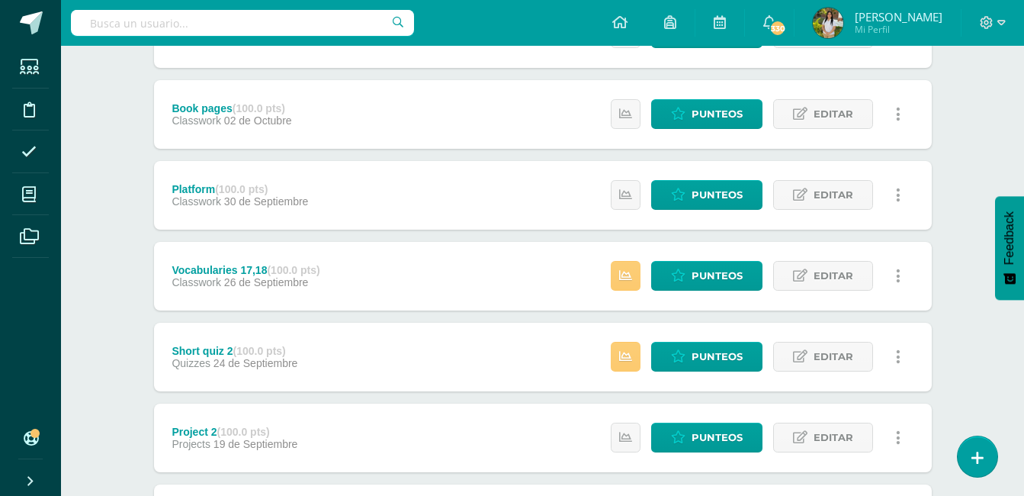
scroll to position [366, 0]
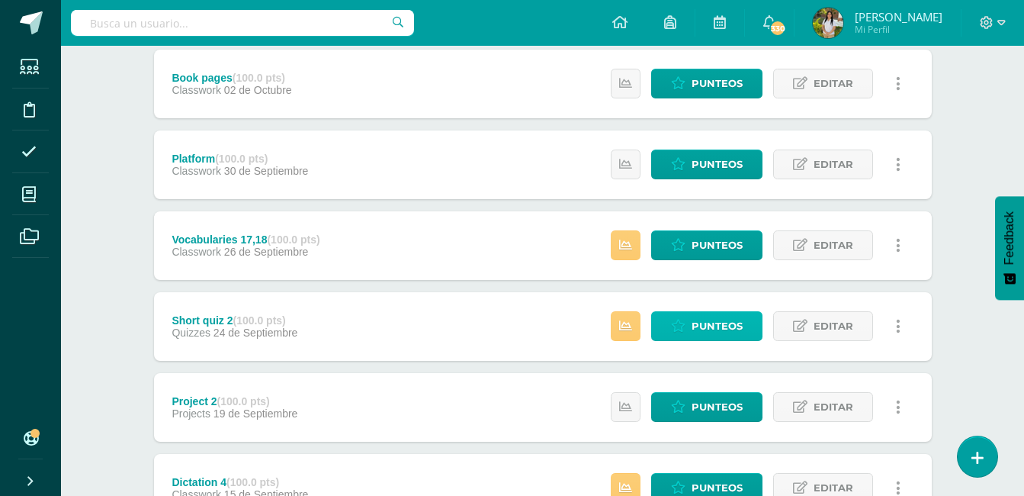
click at [712, 320] on span "Punteos" at bounding box center [717, 326] width 51 height 28
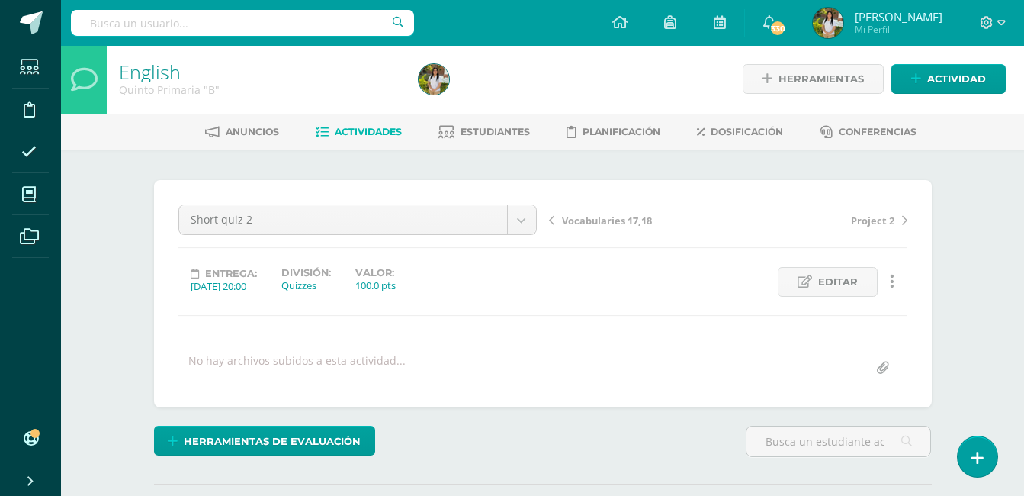
scroll to position [2, 0]
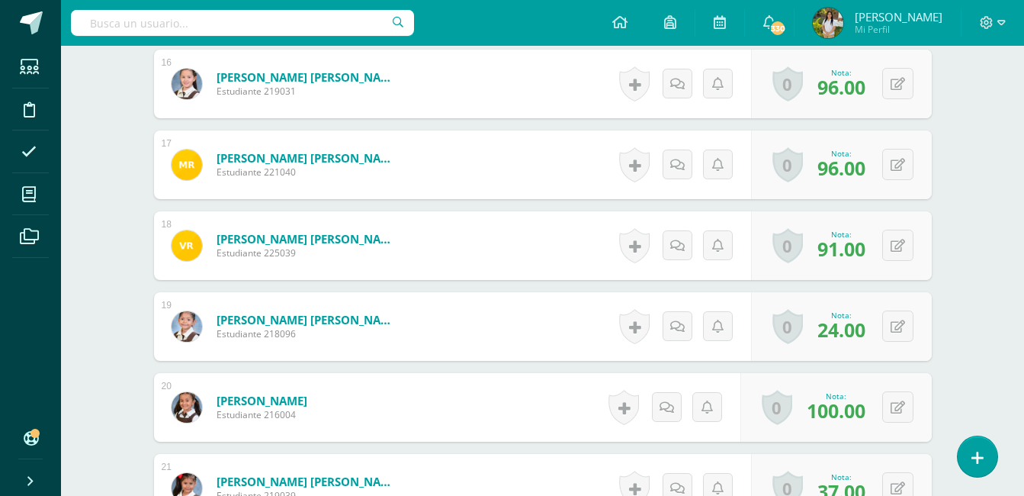
scroll to position [1741, 0]
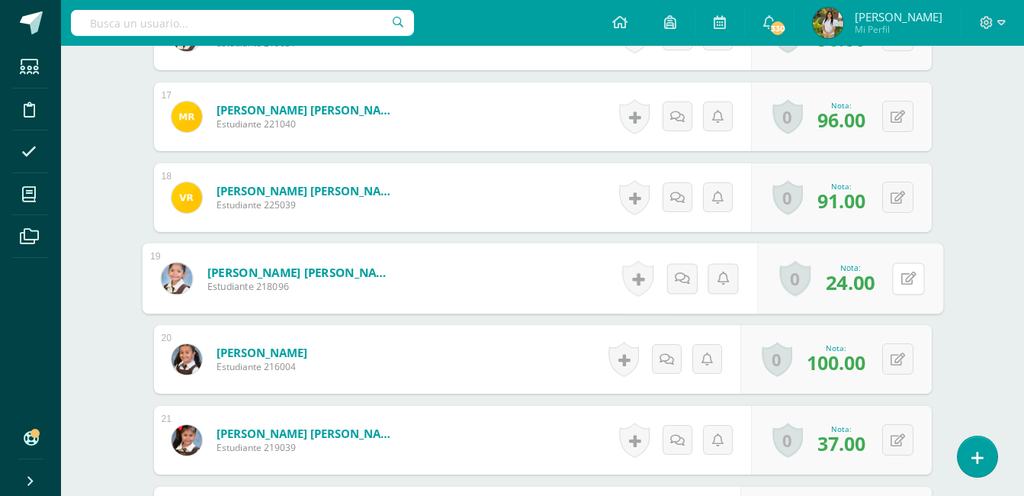
click at [903, 276] on icon at bounding box center [908, 278] width 15 height 13
type input "35"
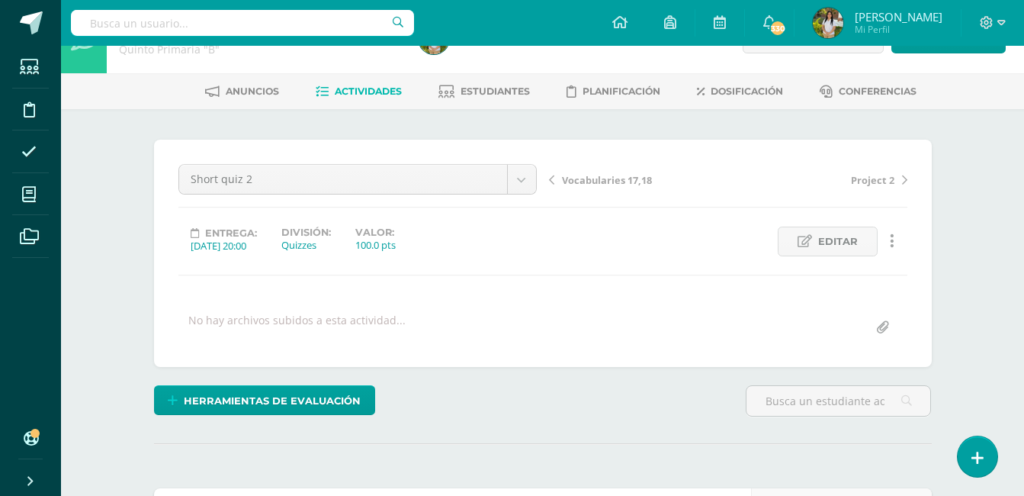
scroll to position [0, 0]
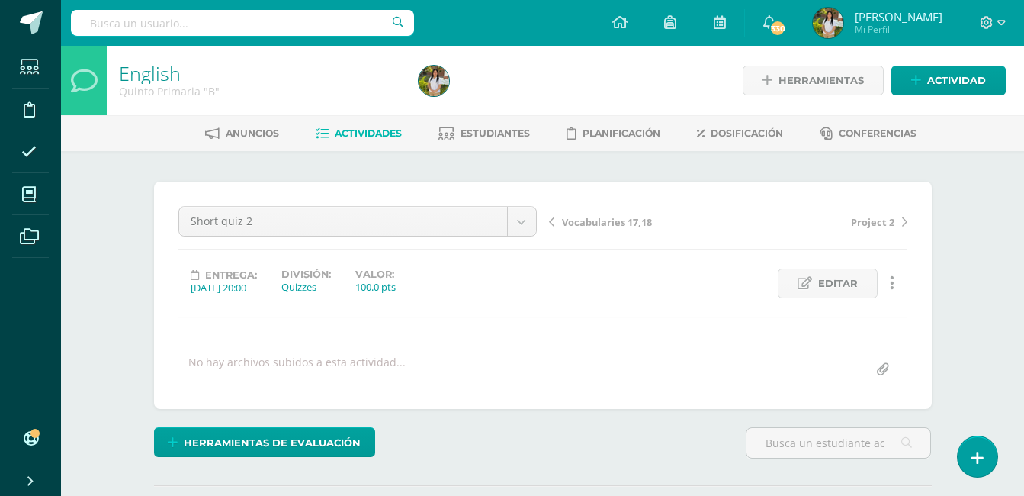
click at [494, 140] on link "Estudiantes" at bounding box center [485, 133] width 92 height 24
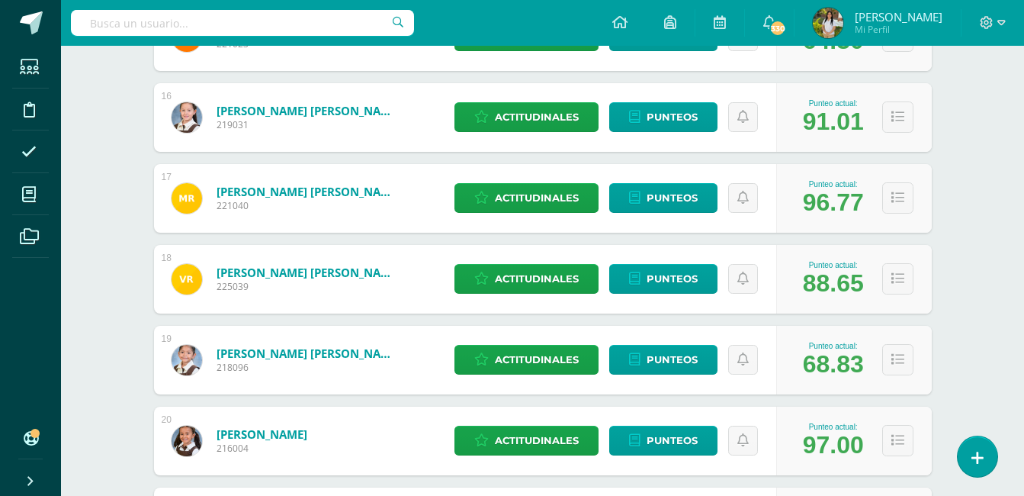
scroll to position [1491, 0]
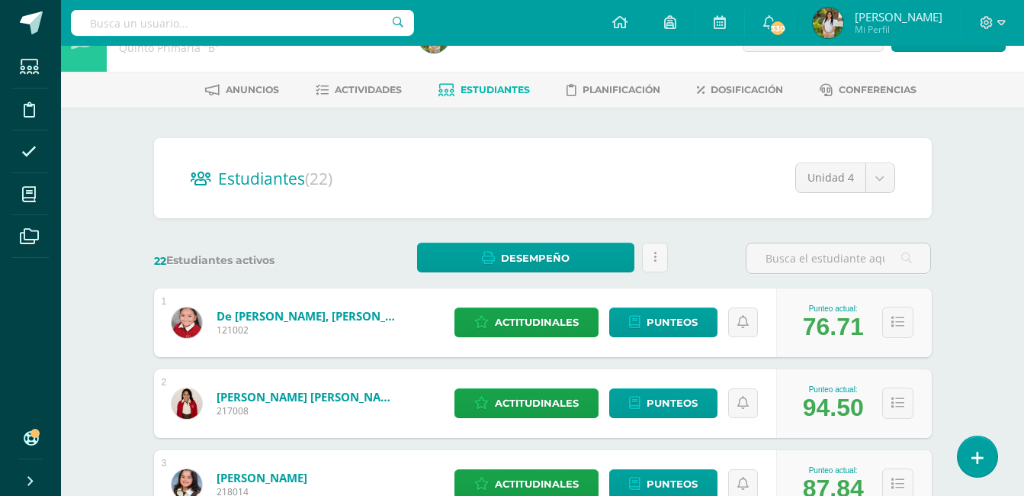
scroll to position [0, 0]
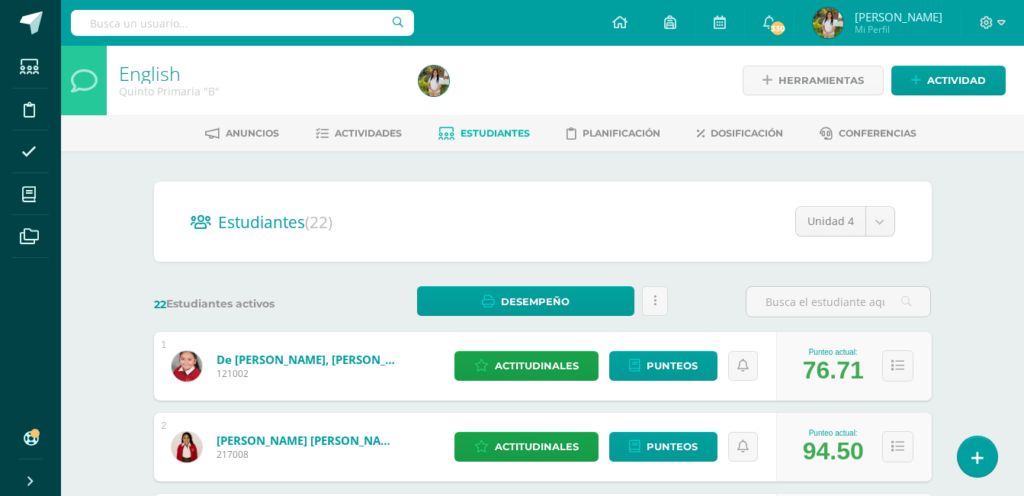
click at [348, 136] on span "Actividades" at bounding box center [368, 132] width 67 height 11
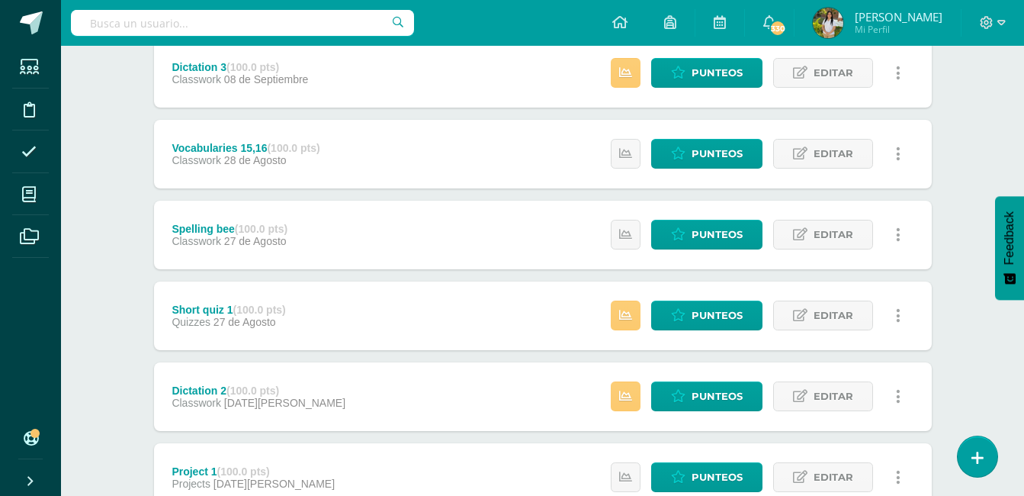
scroll to position [915, 0]
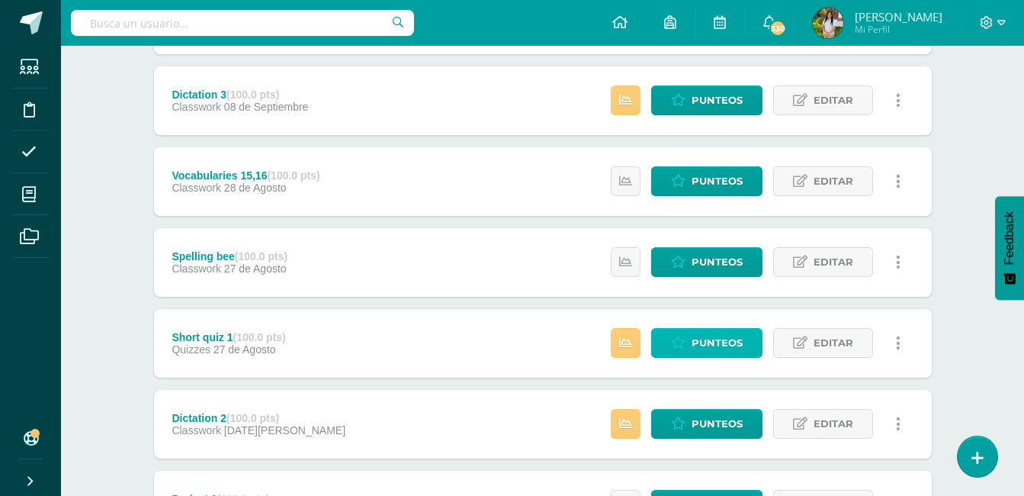
click at [709, 348] on span "Punteos" at bounding box center [717, 343] width 51 height 28
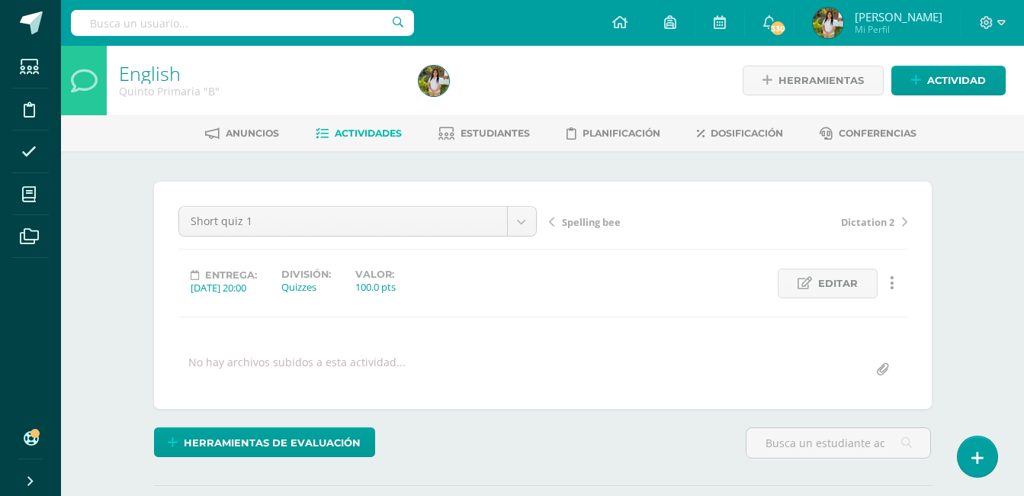
scroll to position [1, 0]
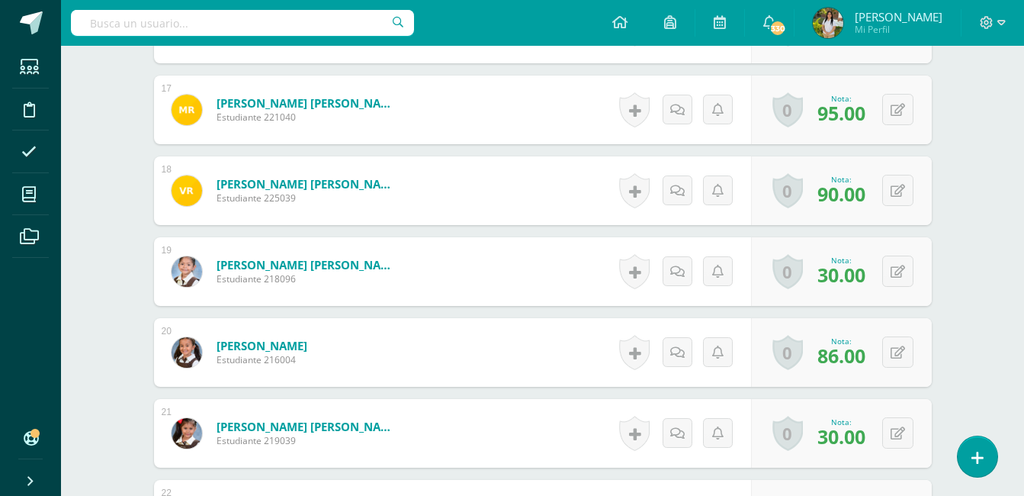
scroll to position [1718, 0]
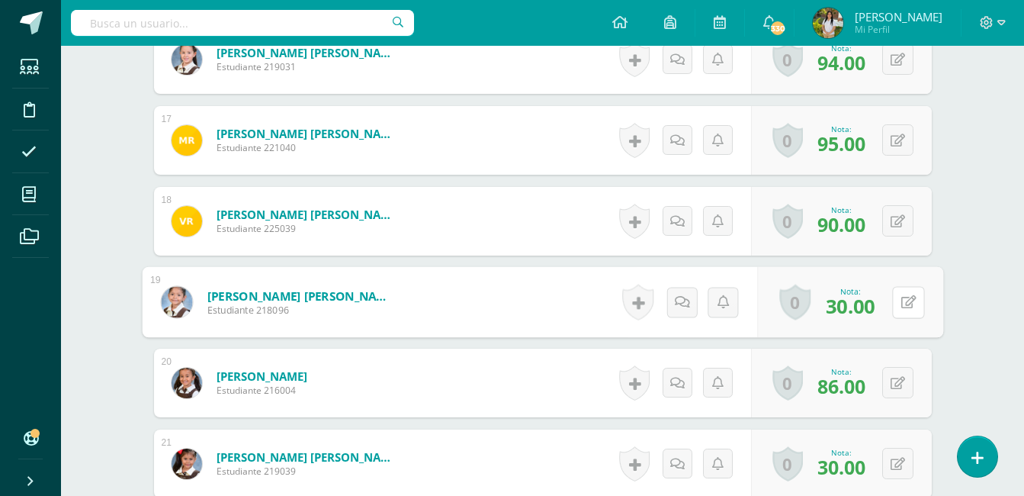
click at [899, 308] on button at bounding box center [908, 302] width 32 height 32
type input "50"
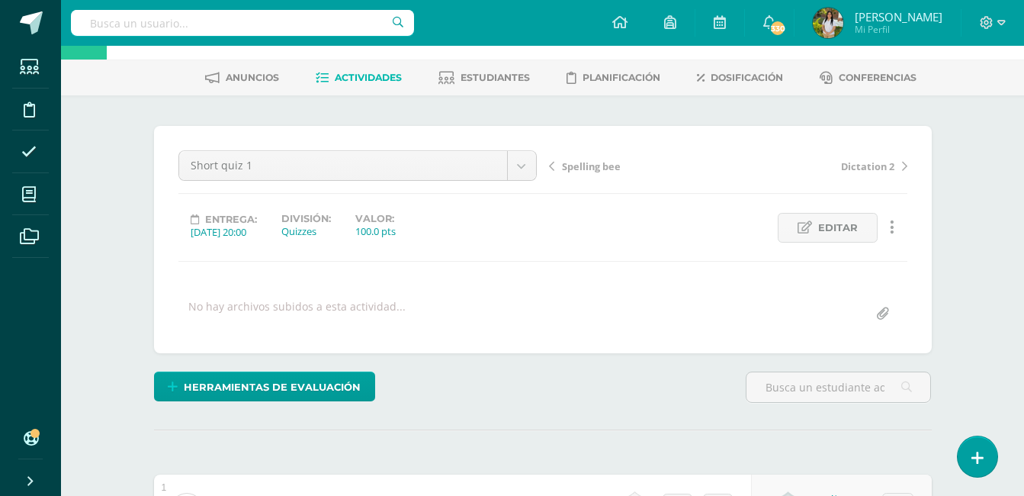
scroll to position [0, 0]
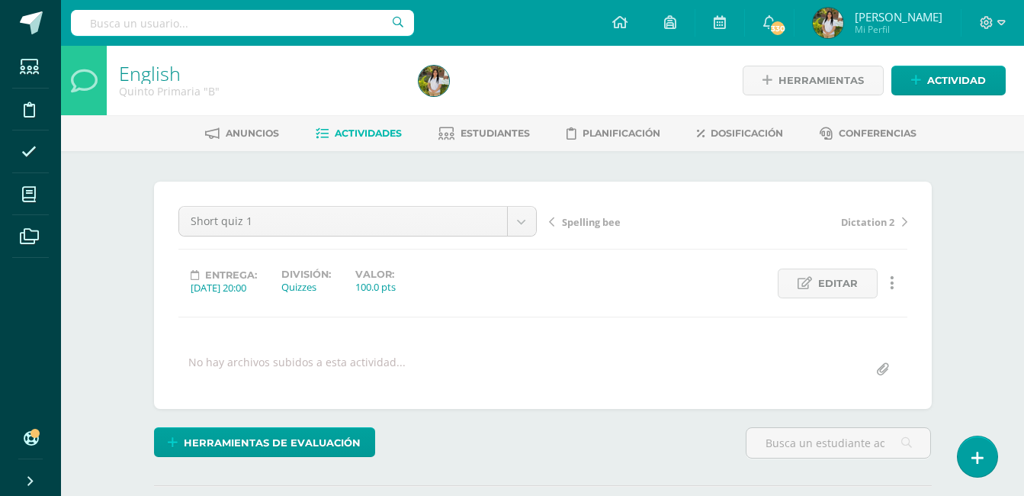
click at [494, 143] on link "Estudiantes" at bounding box center [485, 133] width 92 height 24
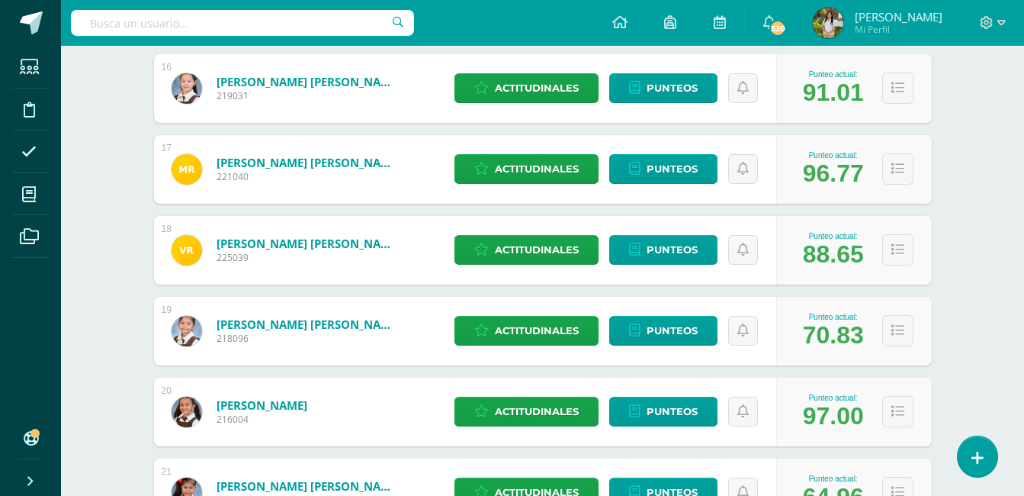
scroll to position [1491, 0]
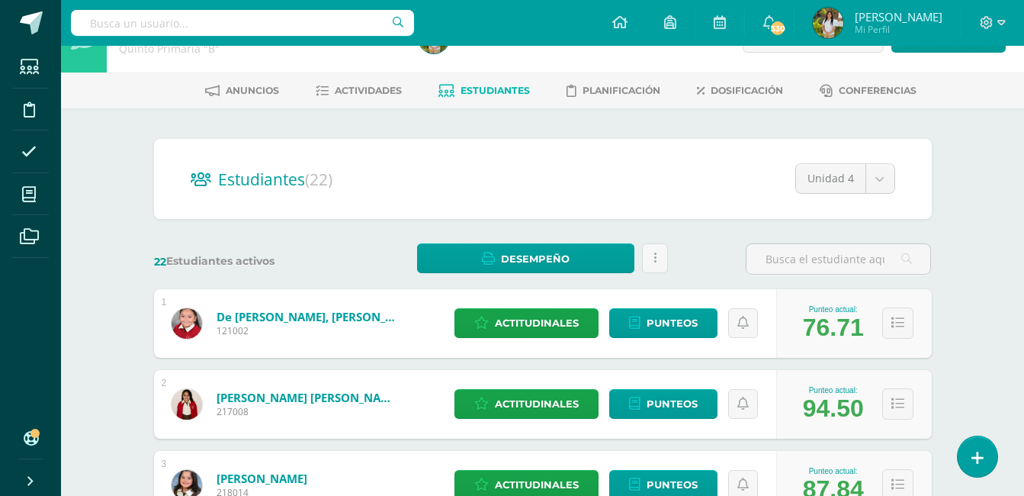
scroll to position [0, 0]
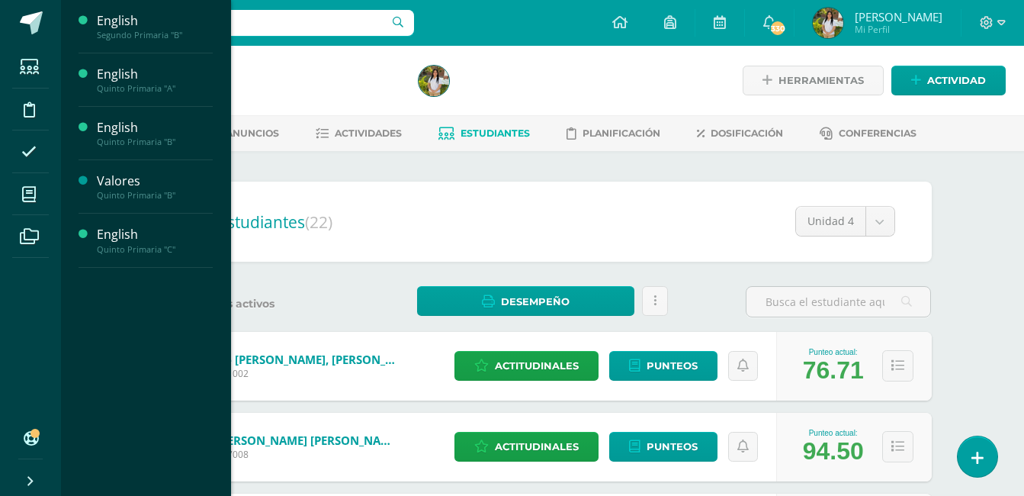
click at [150, 92] on span "Estudiantes" at bounding box center [147, 91] width 60 height 14
